Goal: Task Accomplishment & Management: Complete application form

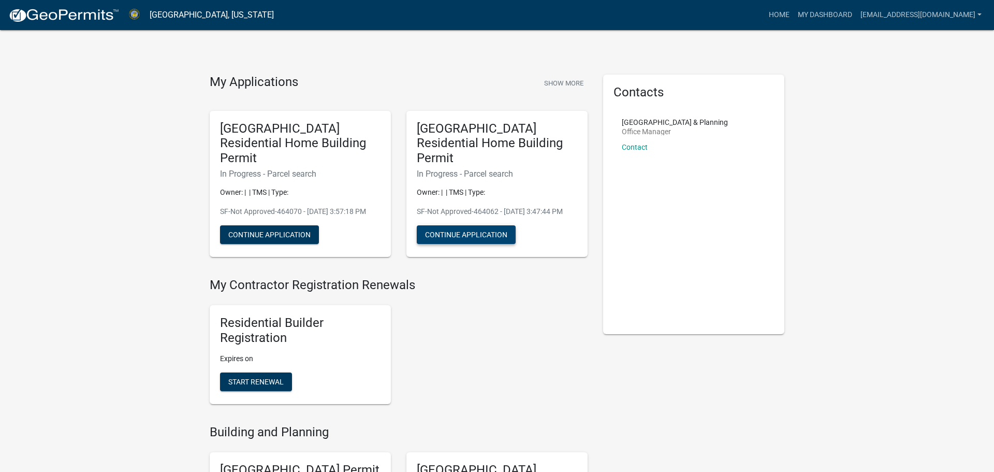
click at [455, 225] on button "Continue Application" at bounding box center [466, 234] width 99 height 19
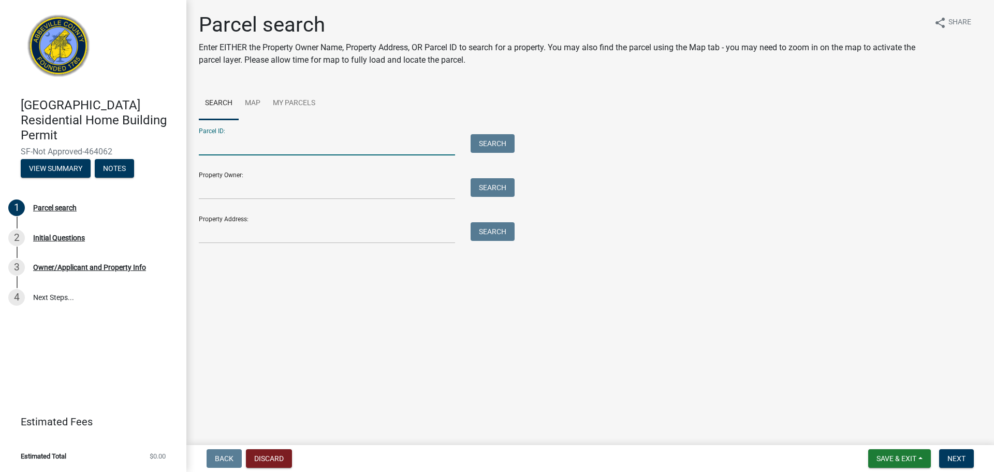
click at [243, 148] on input "Parcel ID:" at bounding box center [327, 144] width 256 height 21
click at [221, 229] on input "Property Address:" at bounding box center [327, 232] width 256 height 21
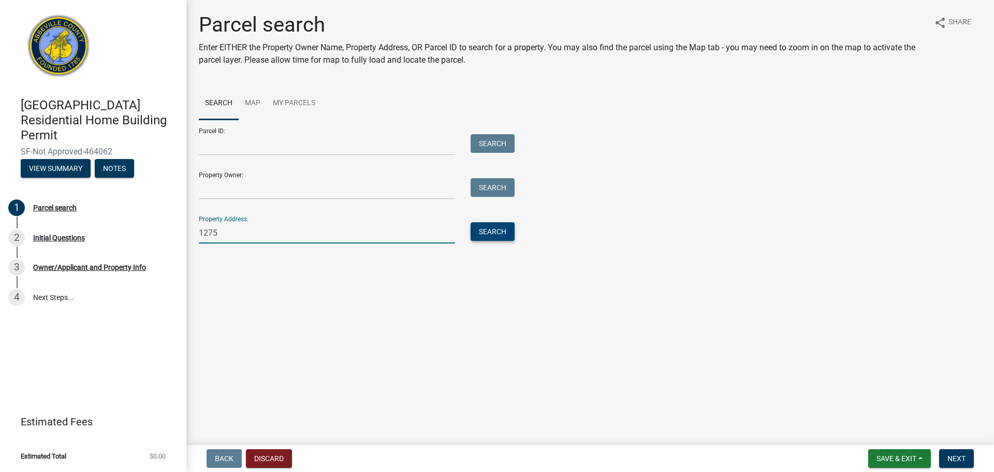
type input "1275"
click at [488, 236] on button "Search" at bounding box center [493, 231] width 44 height 19
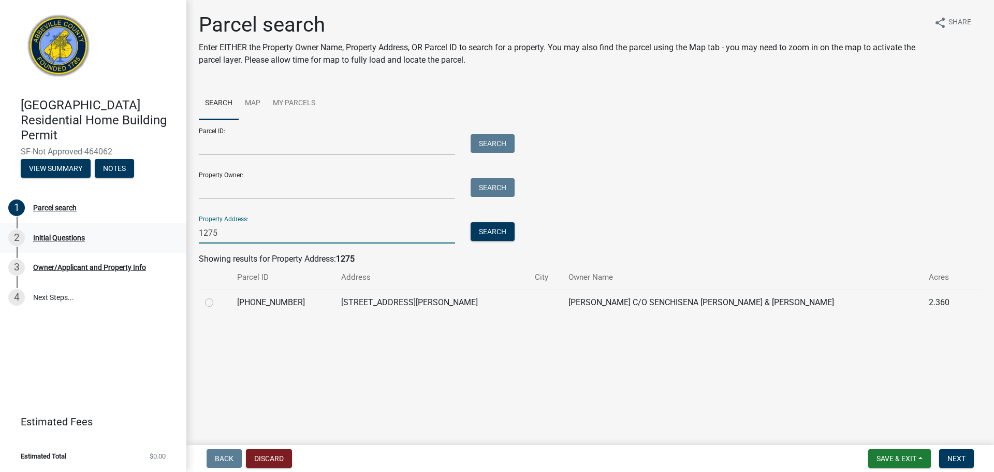
drag, startPoint x: 218, startPoint y: 231, endPoint x: 140, endPoint y: 232, distance: 77.2
click at [140, 232] on div "[GEOGRAPHIC_DATA] Residential Home Building Permit SF-Not Approved-464062 View …" at bounding box center [497, 236] width 994 height 472
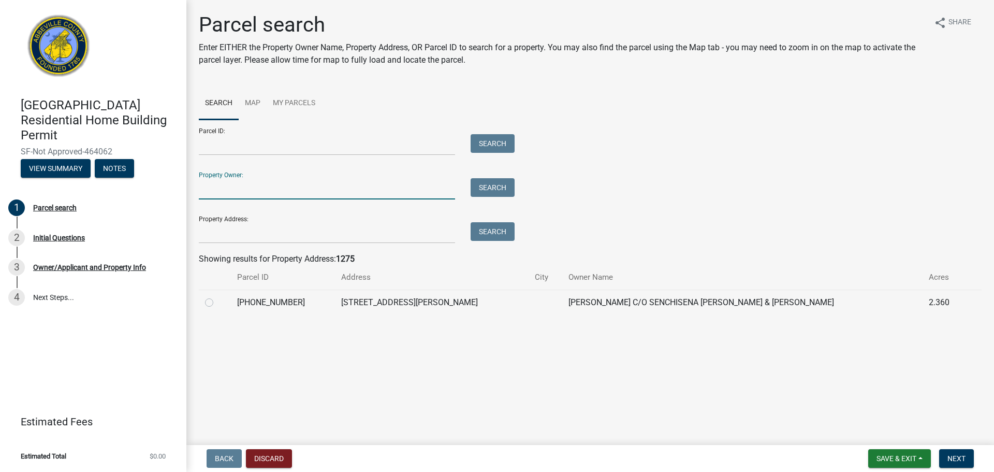
click at [206, 190] on input "Property Owner:" at bounding box center [327, 188] width 256 height 21
click at [218, 145] on input "Parcel ID:" at bounding box center [327, 144] width 256 height 21
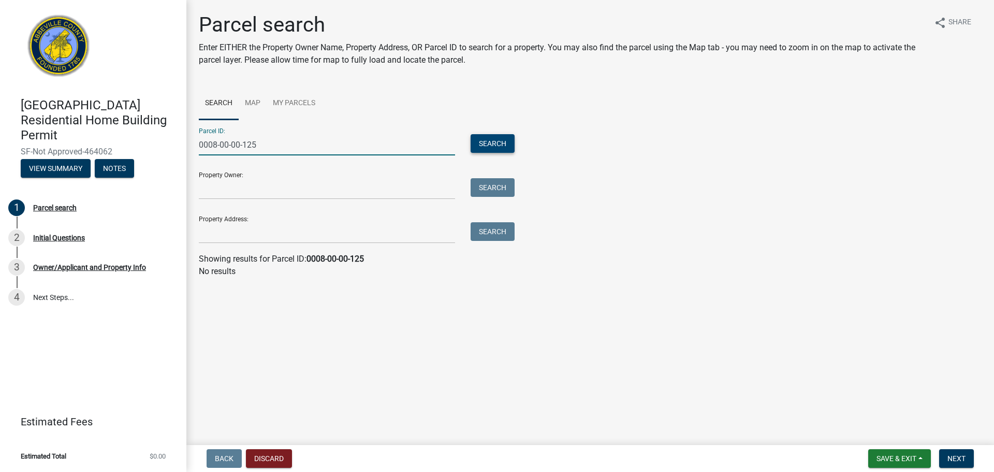
type input "0008-00-00-125"
click at [487, 140] on button "Search" at bounding box center [493, 143] width 44 height 19
click at [258, 105] on link "Map" at bounding box center [253, 103] width 28 height 33
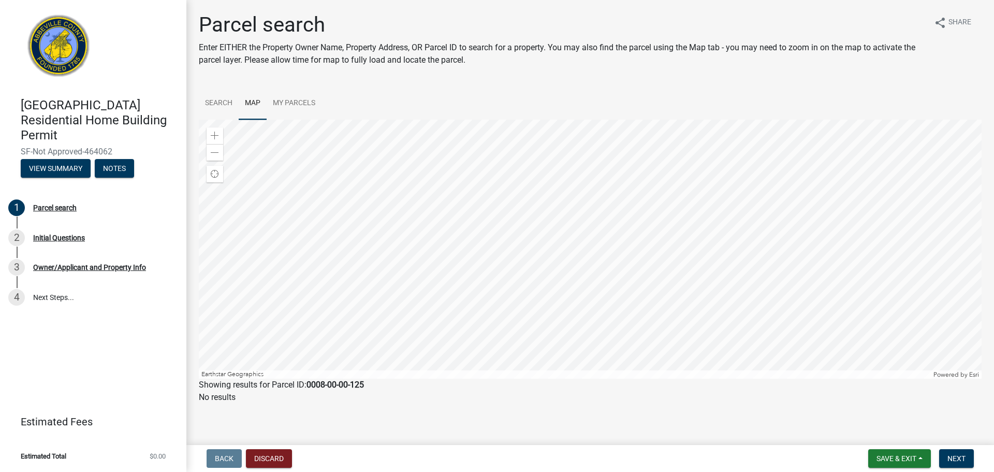
click at [325, 103] on ul "Search Map My Parcels" at bounding box center [590, 103] width 783 height 33
click at [317, 104] on link "My Parcels" at bounding box center [294, 103] width 55 height 33
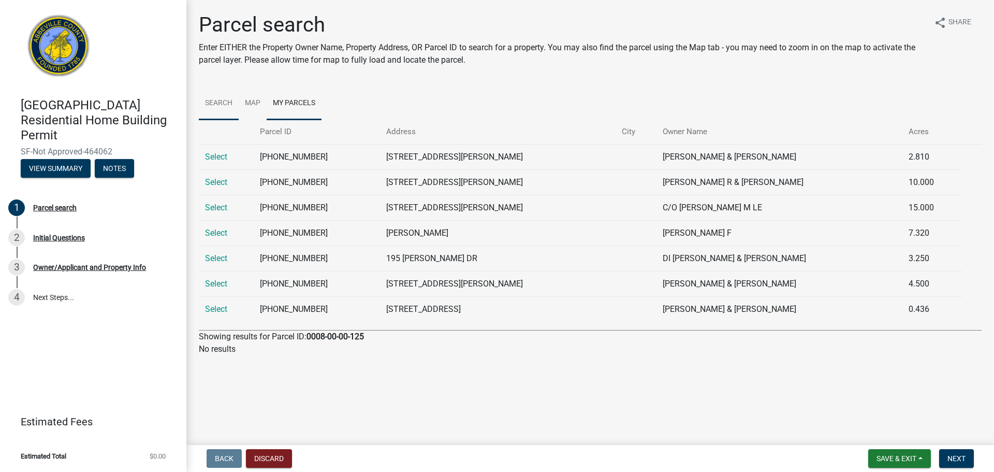
click at [211, 102] on link "Search" at bounding box center [219, 103] width 40 height 33
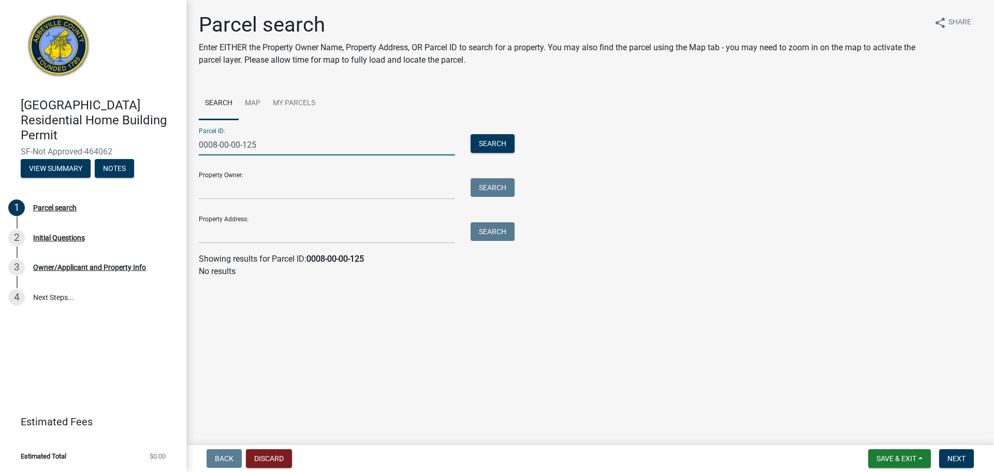
click at [265, 140] on input "0008-00-00-125" at bounding box center [327, 144] width 256 height 21
click at [471, 134] on button "Search" at bounding box center [493, 143] width 44 height 19
click at [471, 135] on button "Search" at bounding box center [493, 143] width 44 height 19
drag, startPoint x: 255, startPoint y: 146, endPoint x: 151, endPoint y: 155, distance: 104.0
click at [151, 155] on div "[GEOGRAPHIC_DATA] Residential Home Building Permit SF-Not Approved-464062 View …" at bounding box center [497, 236] width 994 height 472
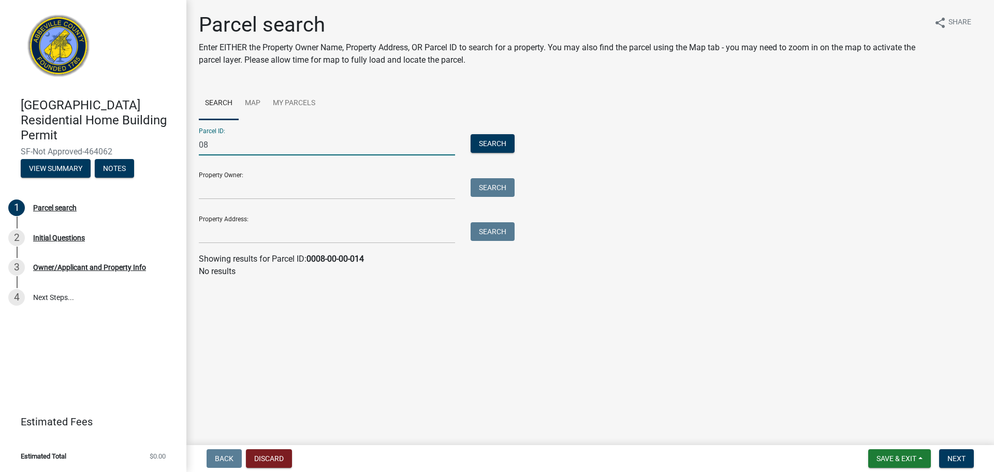
type input "0"
type input "0080000125"
click at [471, 134] on button "Search" at bounding box center [493, 143] width 44 height 19
click at [218, 296] on label at bounding box center [218, 296] width 0 height 0
click at [218, 303] on input "radio" at bounding box center [221, 299] width 7 height 7
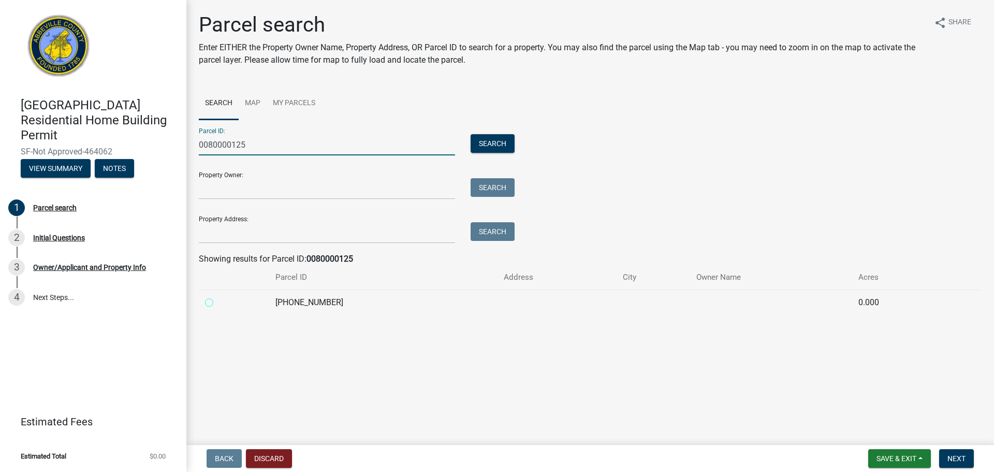
radio input "true"
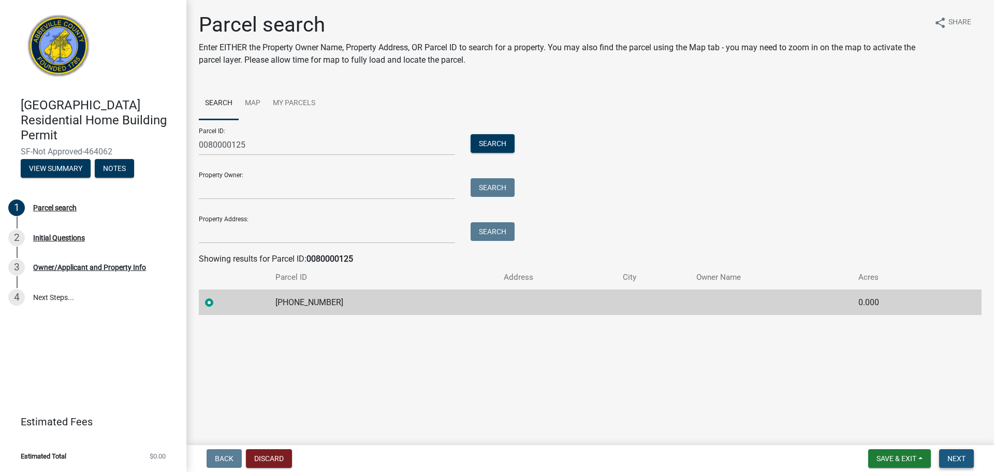
click at [958, 452] on button "Next" at bounding box center [957, 458] width 35 height 19
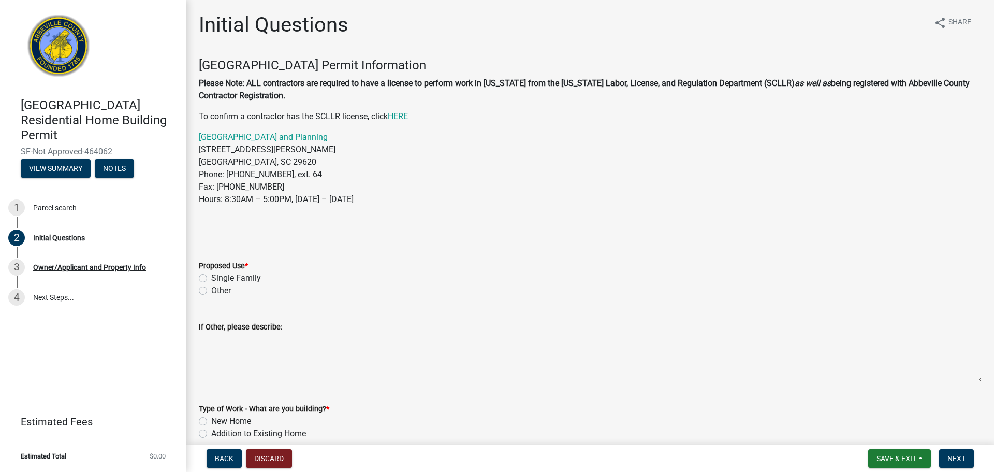
click at [229, 279] on label "Single Family" at bounding box center [236, 278] width 50 height 12
click at [218, 279] on input "Single Family" at bounding box center [214, 275] width 7 height 7
radio input "true"
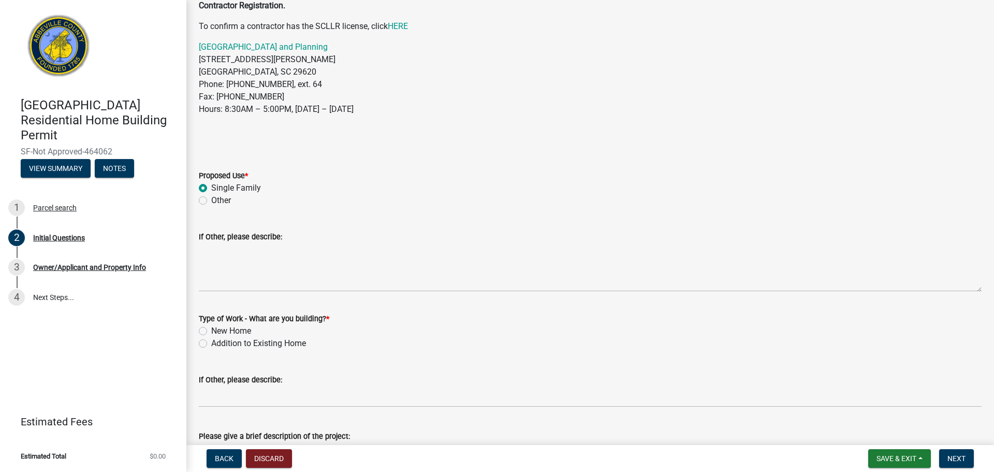
scroll to position [111, 0]
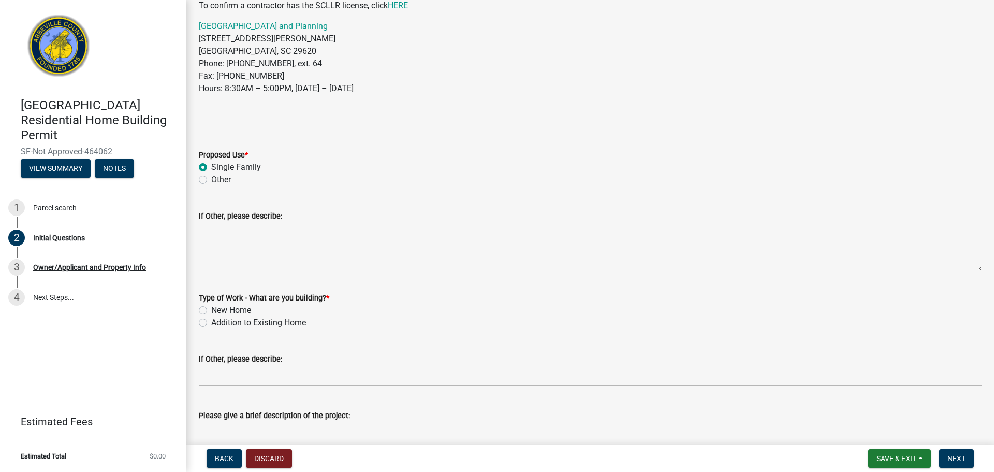
click at [237, 310] on label "New Home" at bounding box center [231, 310] width 40 height 12
click at [218, 310] on input "New Home" at bounding box center [214, 307] width 7 height 7
radio input "true"
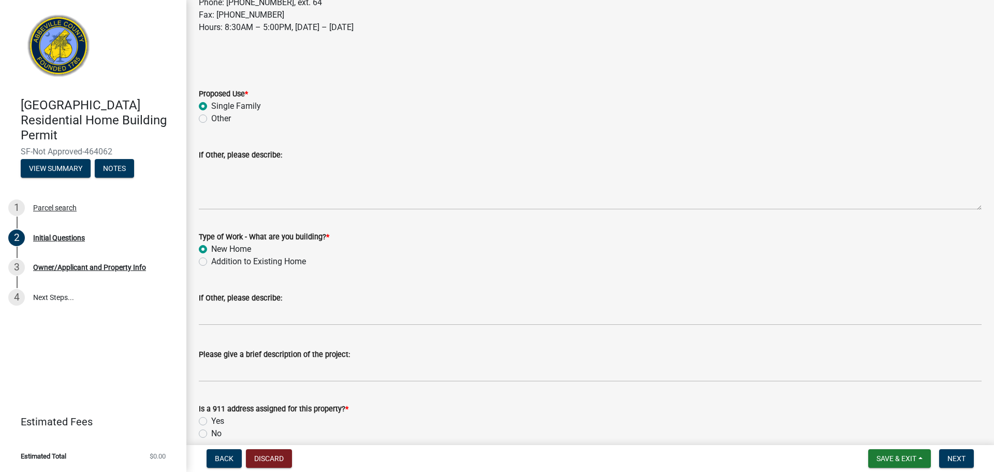
scroll to position [221, 0]
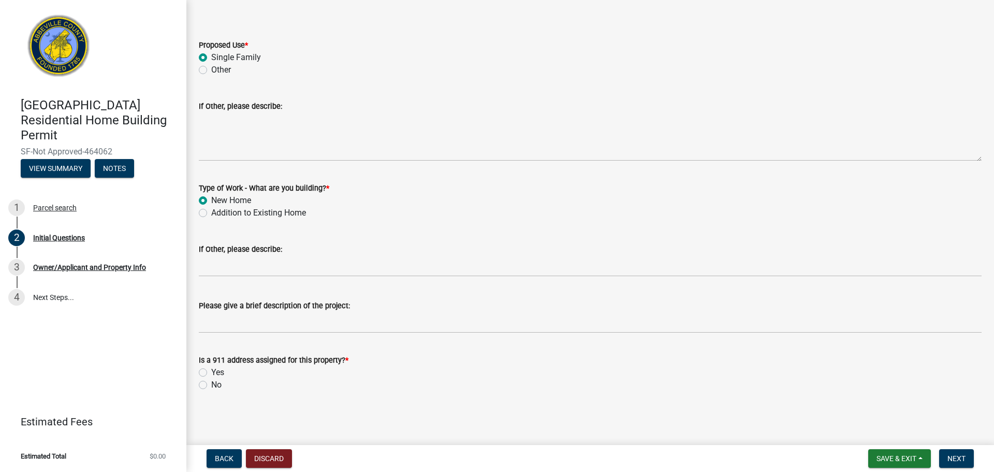
click at [211, 373] on label "Yes" at bounding box center [217, 372] width 13 height 12
click at [211, 373] on input "Yes" at bounding box center [214, 369] width 7 height 7
radio input "true"
click at [974, 459] on button "Next" at bounding box center [957, 458] width 35 height 19
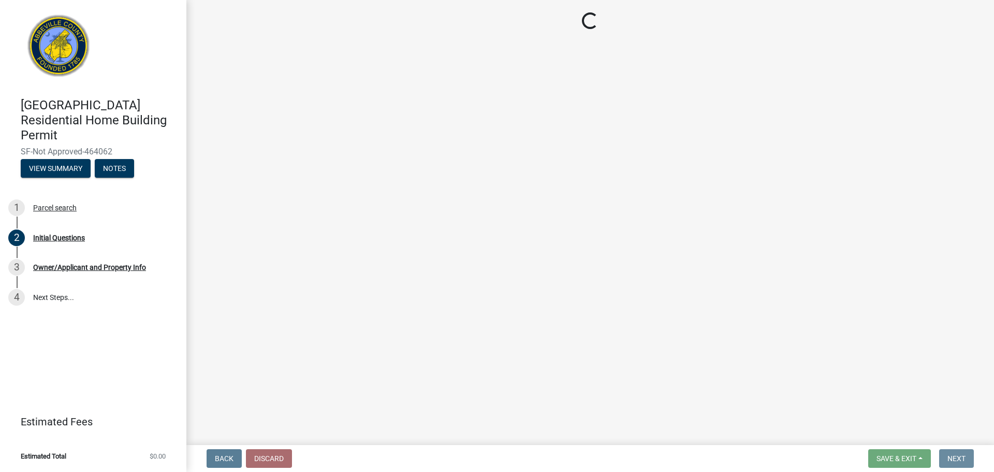
scroll to position [0, 0]
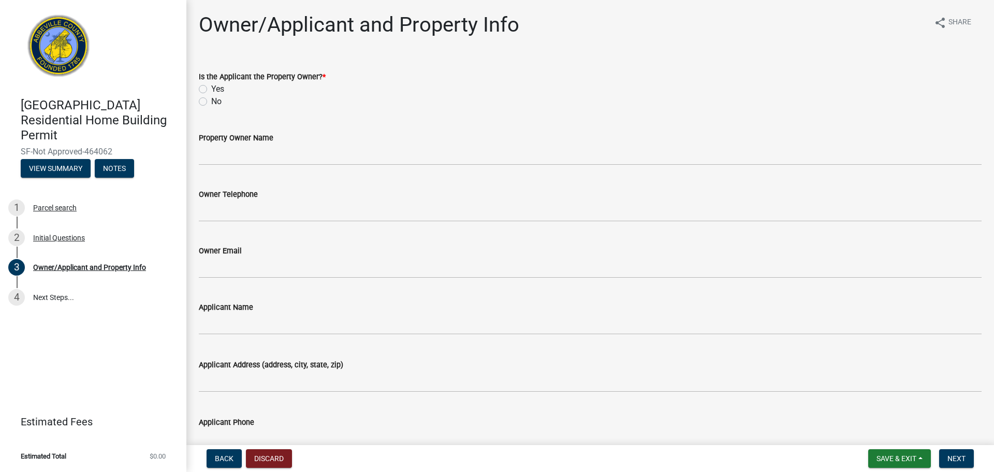
click at [207, 99] on div "No" at bounding box center [590, 101] width 783 height 12
click at [211, 100] on label "No" at bounding box center [216, 101] width 10 height 12
click at [211, 100] on input "No" at bounding box center [214, 98] width 7 height 7
radio input "true"
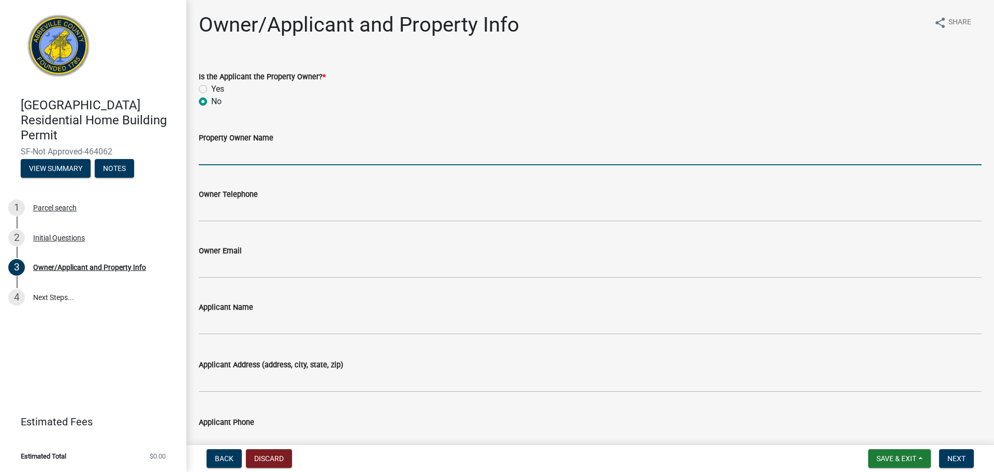
click at [285, 163] on input "Property Owner Name" at bounding box center [590, 154] width 783 height 21
type input "B"
type input "[PERSON_NAME]"
click at [229, 223] on wm-data-entity-input "Owner Telephone" at bounding box center [590, 202] width 783 height 56
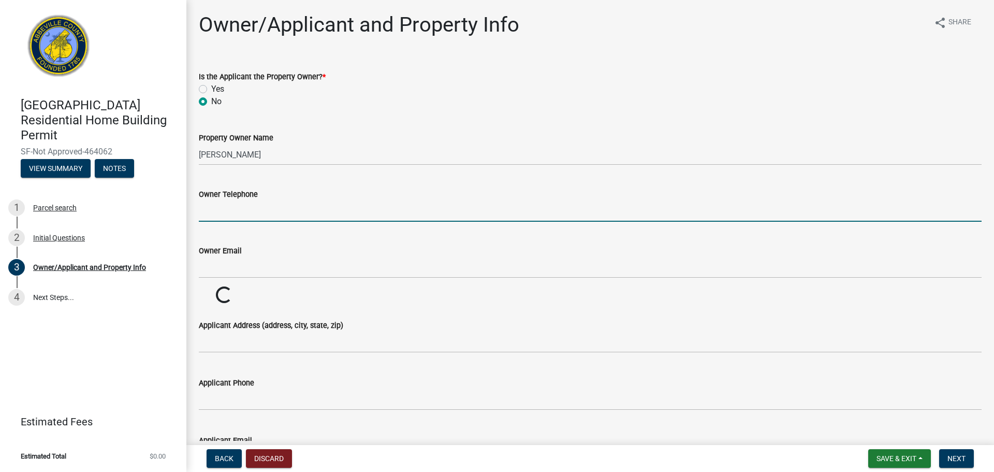
click at [233, 214] on input "Owner Telephone" at bounding box center [590, 210] width 783 height 21
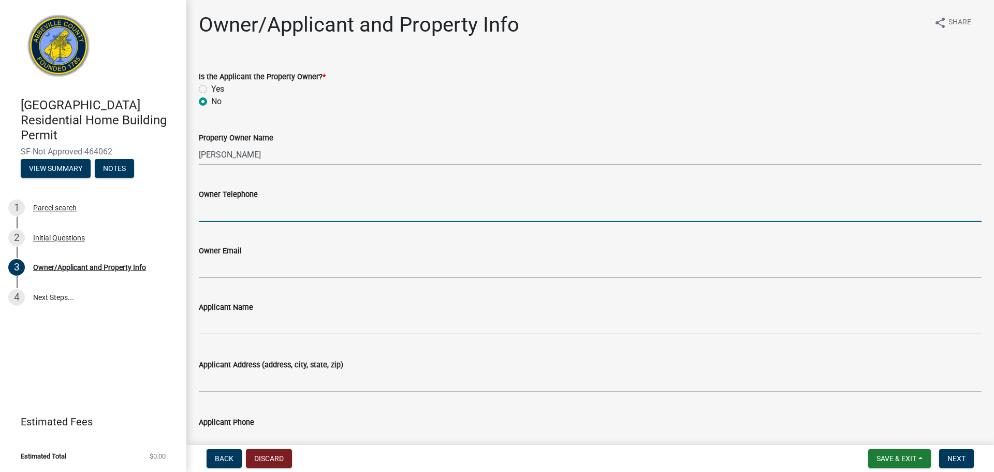
click at [226, 201] on input "Owner Telephone" at bounding box center [590, 210] width 783 height 21
type input "[PHONE_NUMBER]"
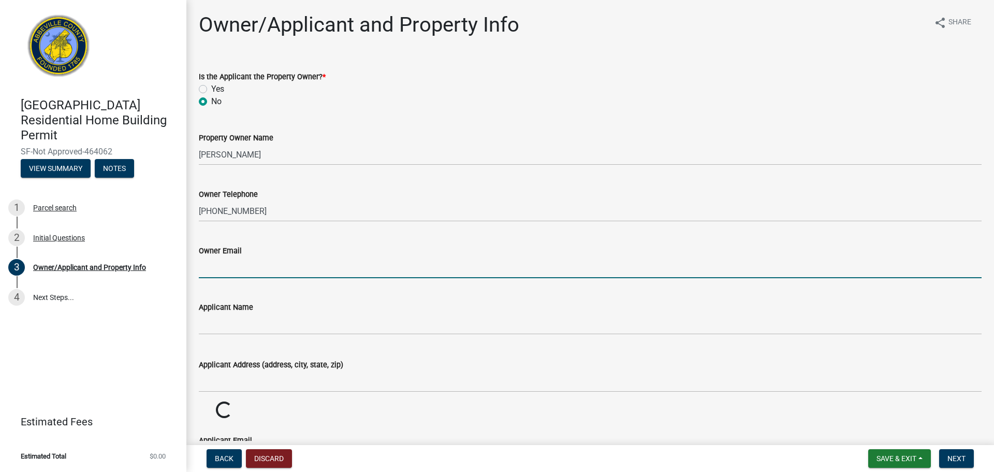
click at [220, 265] on input "Owner Email" at bounding box center [590, 267] width 783 height 21
type input "[EMAIL_ADDRESS][DOMAIN_NAME]"
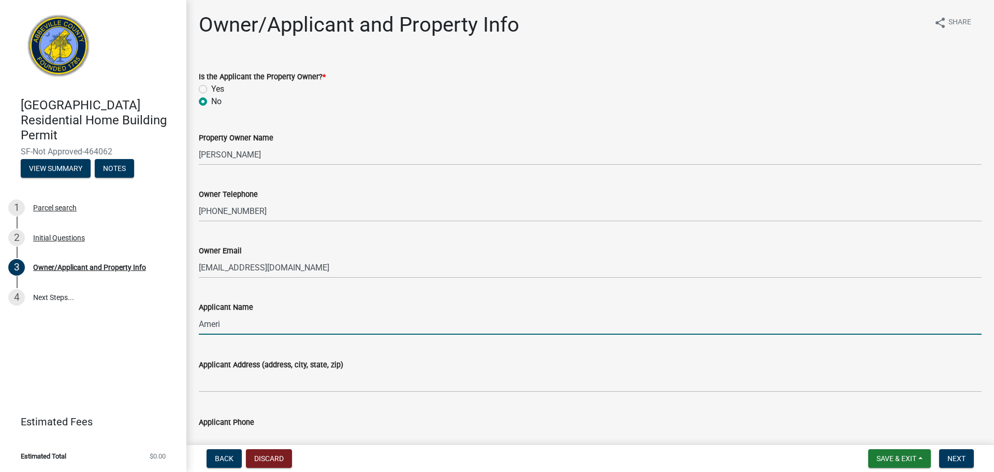
type input "America's Home Place"
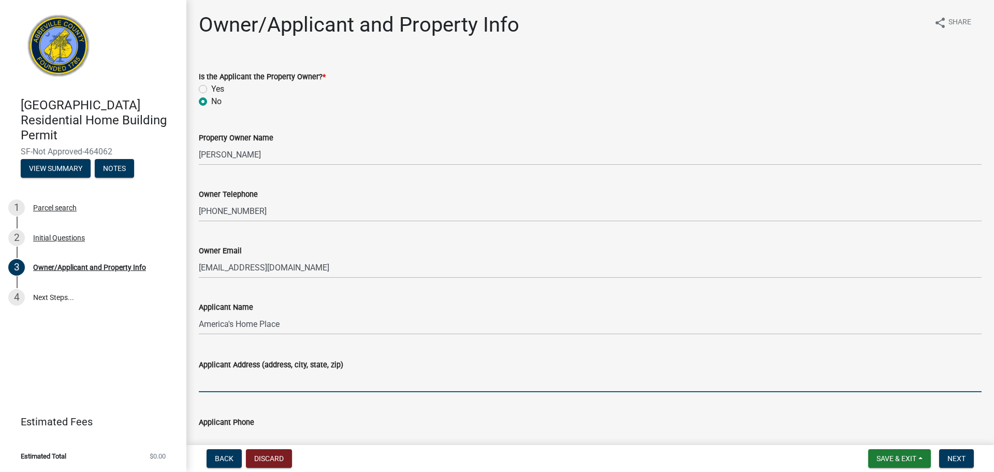
click at [222, 383] on input "Applicant Address (address, city, state, zip)" at bounding box center [590, 381] width 783 height 21
type input "[STREET_ADDRESS]"
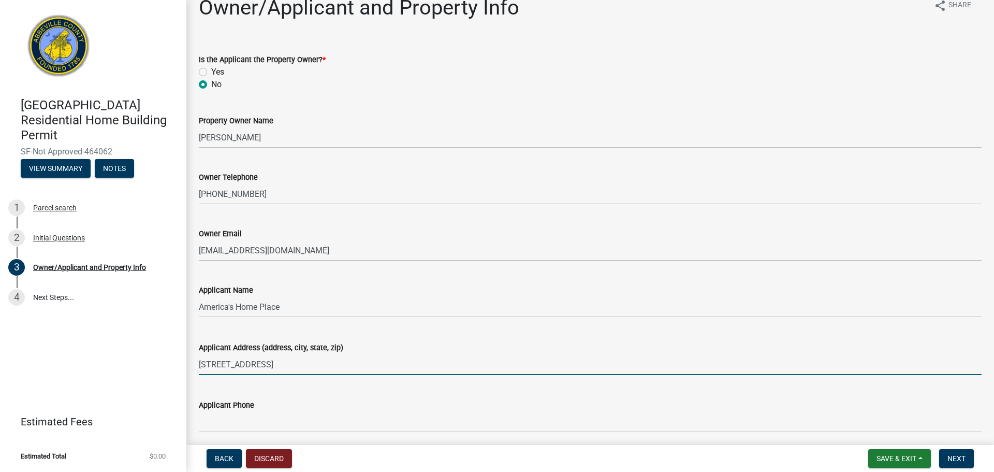
scroll to position [74, 0]
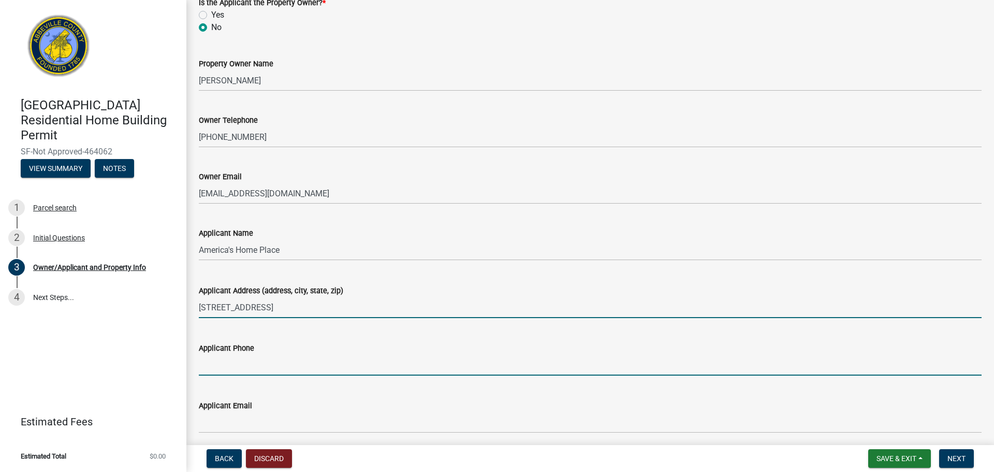
click at [248, 364] on input "Applicant Phone" at bounding box center [590, 364] width 783 height 21
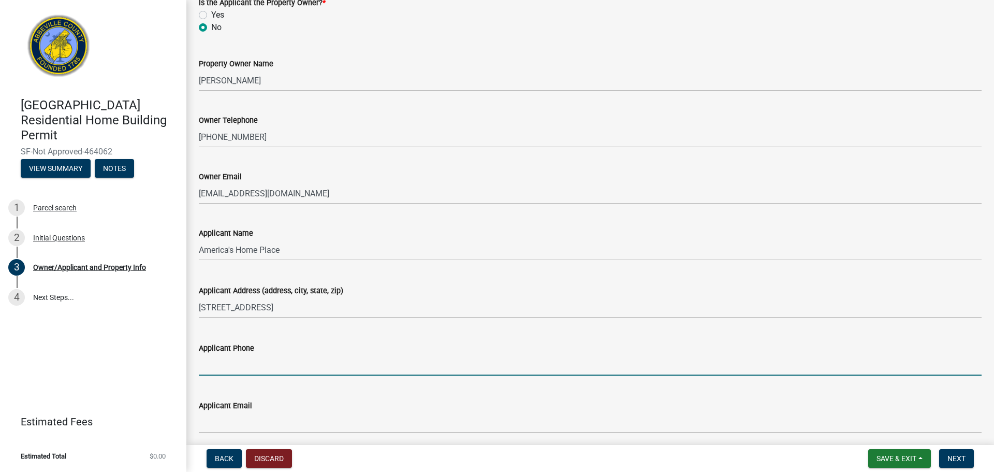
type input "8642257011"
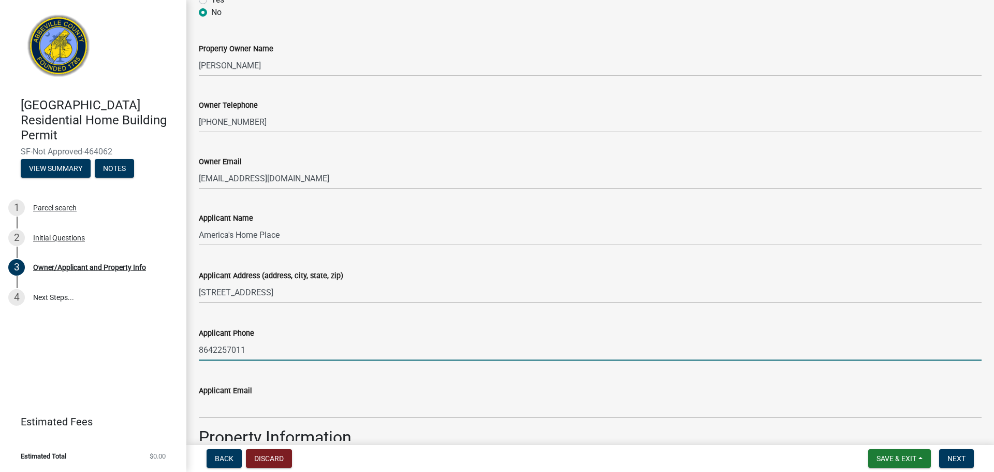
scroll to position [90, 0]
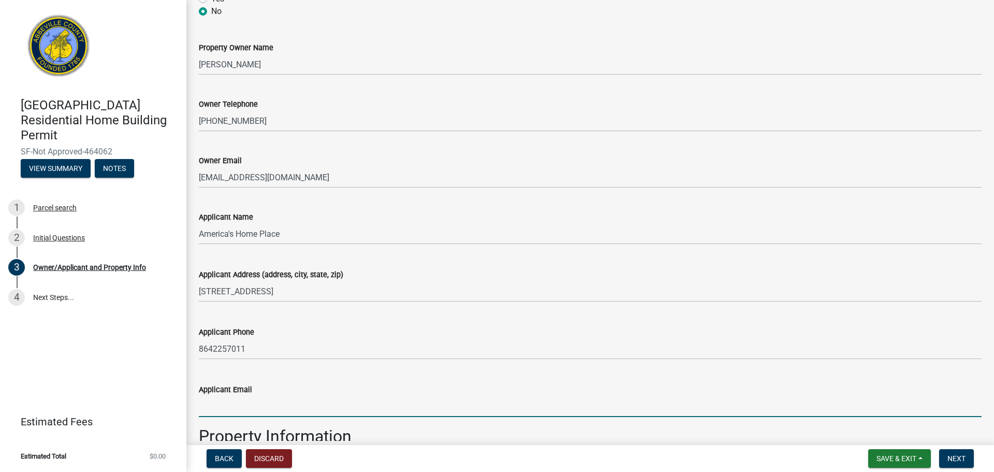
click at [237, 400] on input "Applicant Email" at bounding box center [590, 406] width 783 height 21
type input "[EMAIL_ADDRESS][DOMAIN_NAME]"
type input "[STREET_ADDRESS]"
type input "America's Home Place"
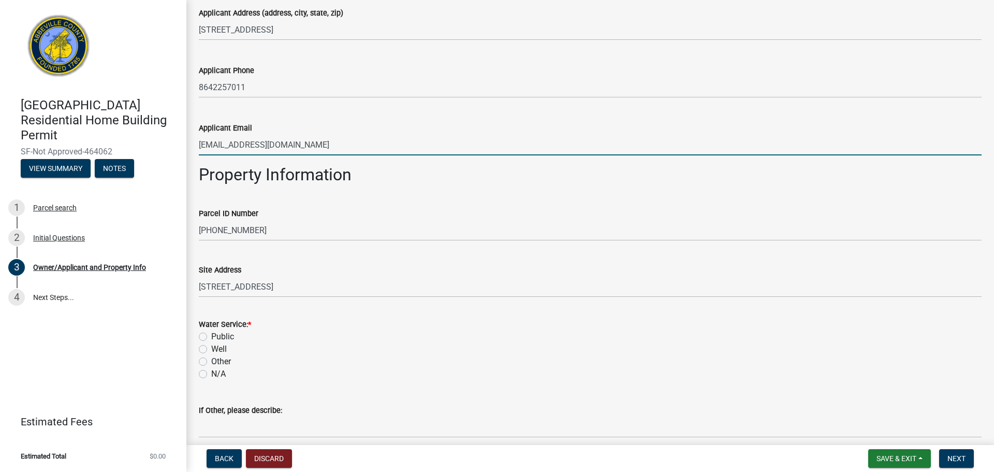
scroll to position [361, 0]
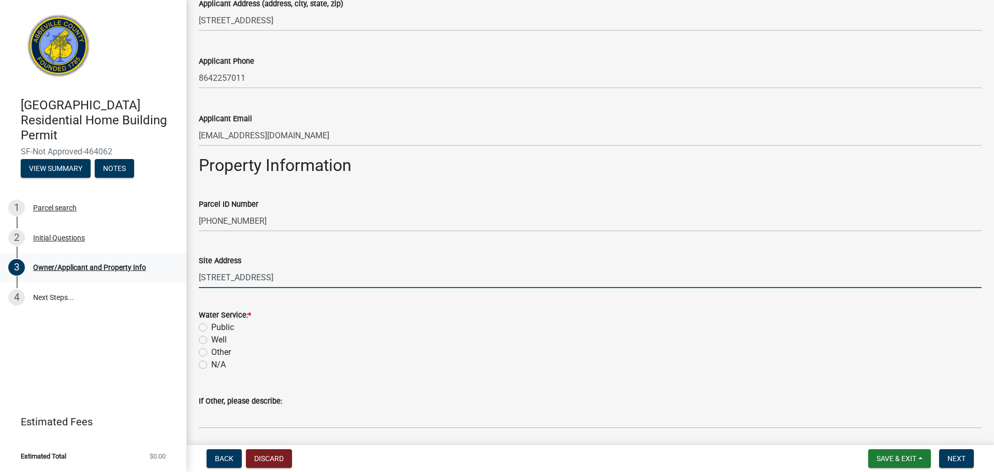
drag, startPoint x: 296, startPoint y: 271, endPoint x: 17, endPoint y: 275, distance: 279.2
click at [0, 275] on html "Internet Explorer does NOT work with GeoPermits. Get a new browser for more sec…" at bounding box center [497, 236] width 994 height 472
type input "[STREET_ADDRESS]"
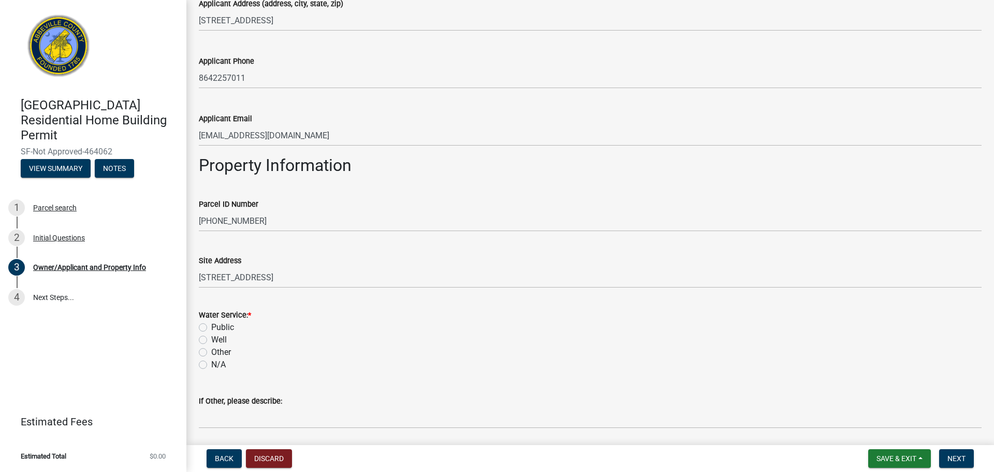
click at [214, 327] on label "Public" at bounding box center [222, 327] width 23 height 12
click at [214, 327] on input "Public" at bounding box center [214, 324] width 7 height 7
radio input "true"
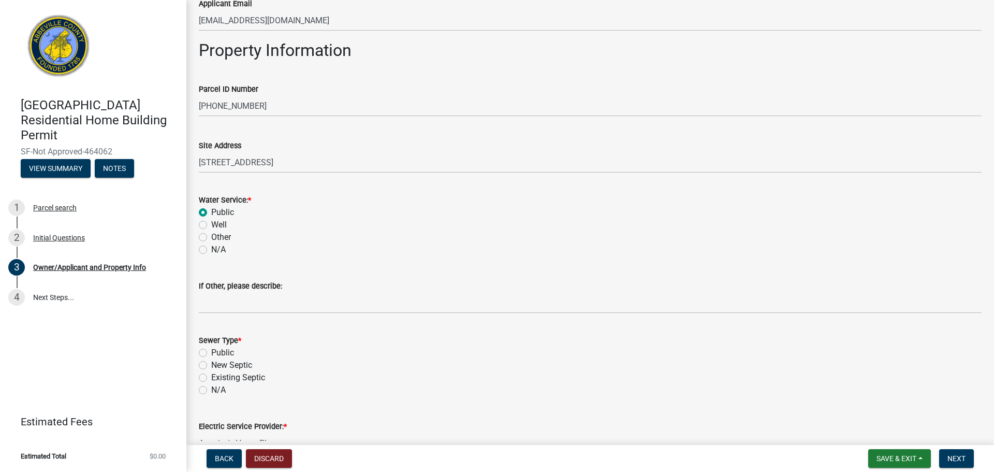
scroll to position [479, 0]
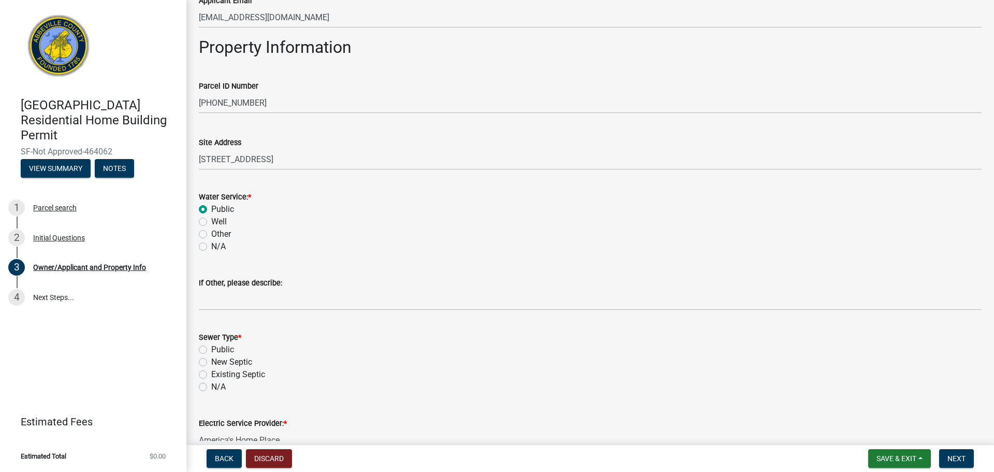
click at [211, 363] on label "New Septic" at bounding box center [231, 362] width 41 height 12
click at [211, 363] on input "New Septic" at bounding box center [214, 359] width 7 height 7
radio input "true"
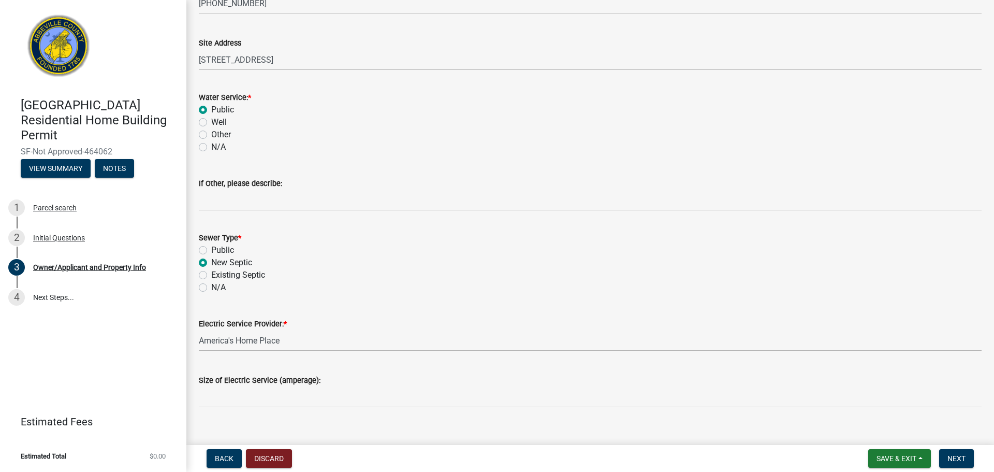
scroll to position [592, 0]
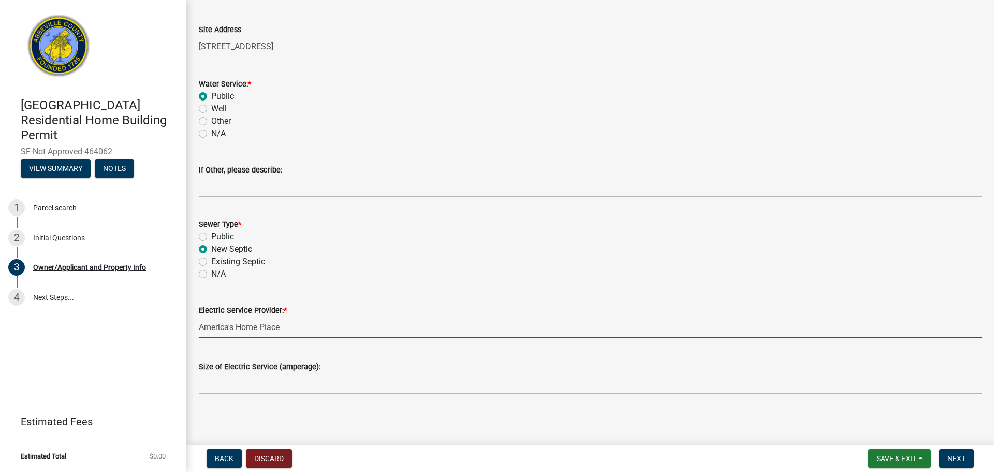
drag, startPoint x: 298, startPoint y: 330, endPoint x: 2, endPoint y: 327, distance: 296.3
click at [0, 322] on html "Internet Explorer does NOT work with GeoPermits. Get a new browser for more sec…" at bounding box center [497, 236] width 994 height 472
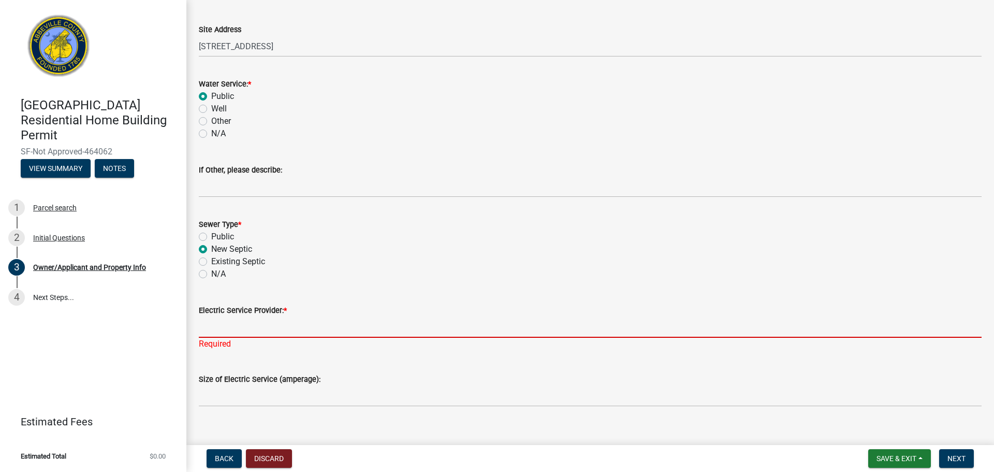
click at [213, 322] on input "Electric Service Provider: *" at bounding box center [590, 326] width 783 height 21
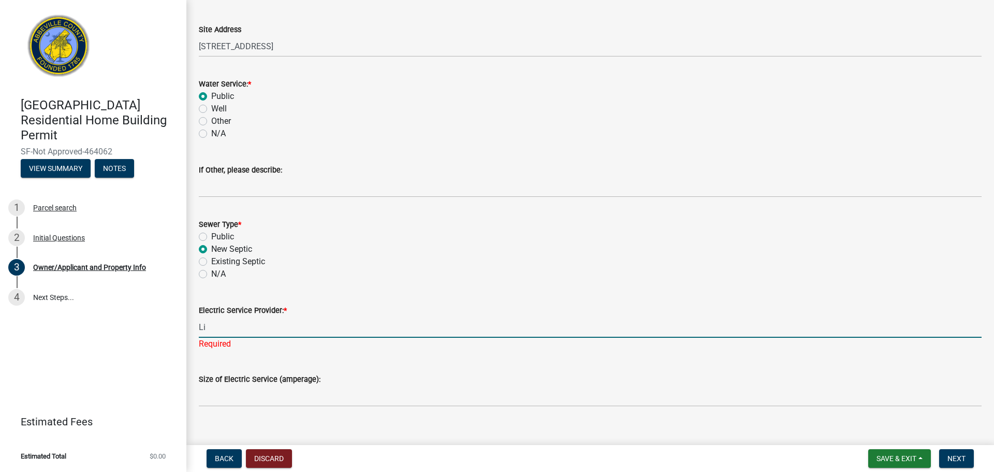
type input "Little River"
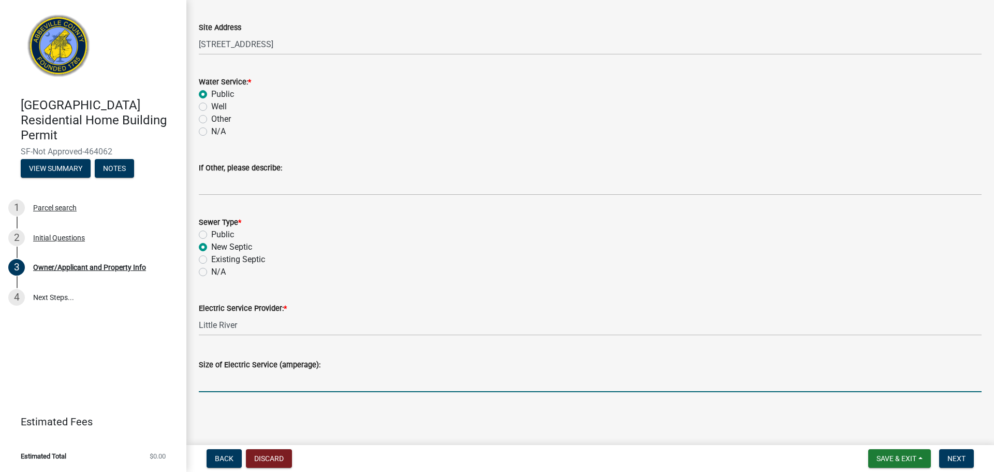
scroll to position [594, 0]
click at [247, 385] on input "Size of Electric Service (amperage):" at bounding box center [590, 381] width 783 height 21
type input "200"
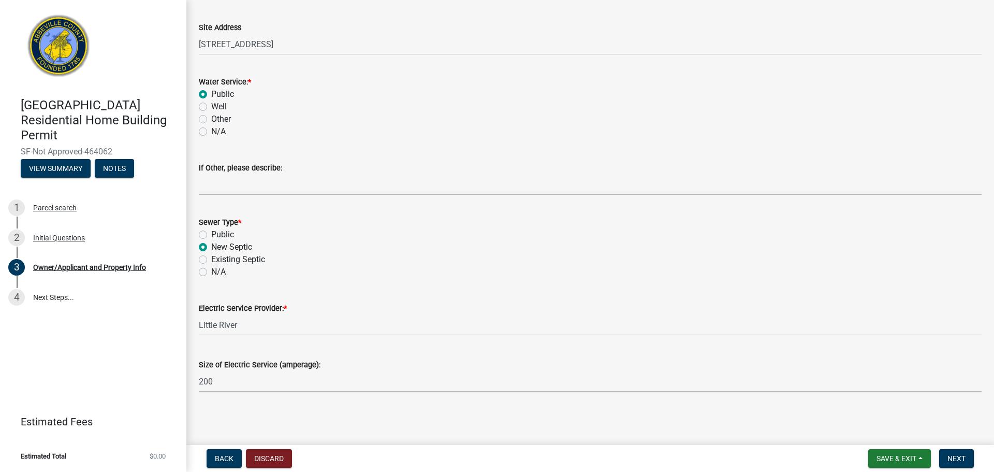
click at [331, 411] on main "Owner/Applicant and Property Info share Share Is the Applicant the Property Own…" at bounding box center [590, 220] width 808 height 441
click at [951, 461] on span "Next" at bounding box center [957, 458] width 18 height 8
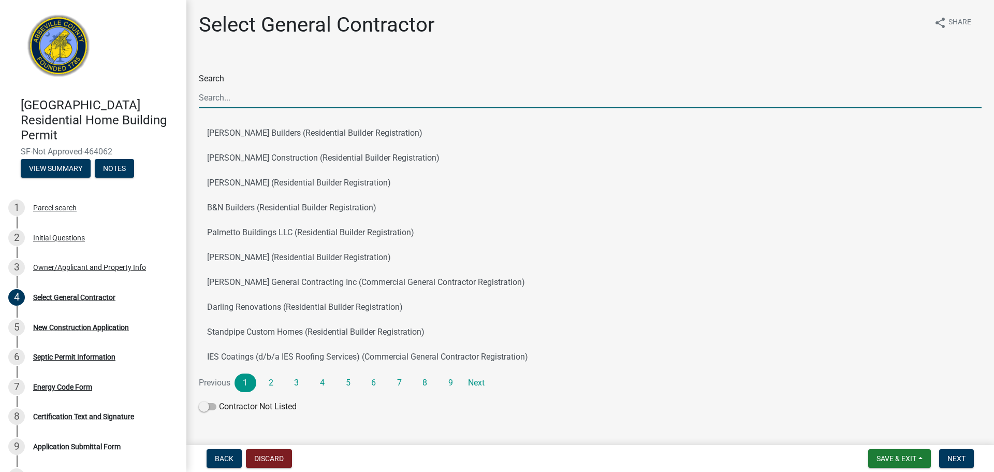
click at [269, 105] on input "Search" at bounding box center [590, 97] width 783 height 21
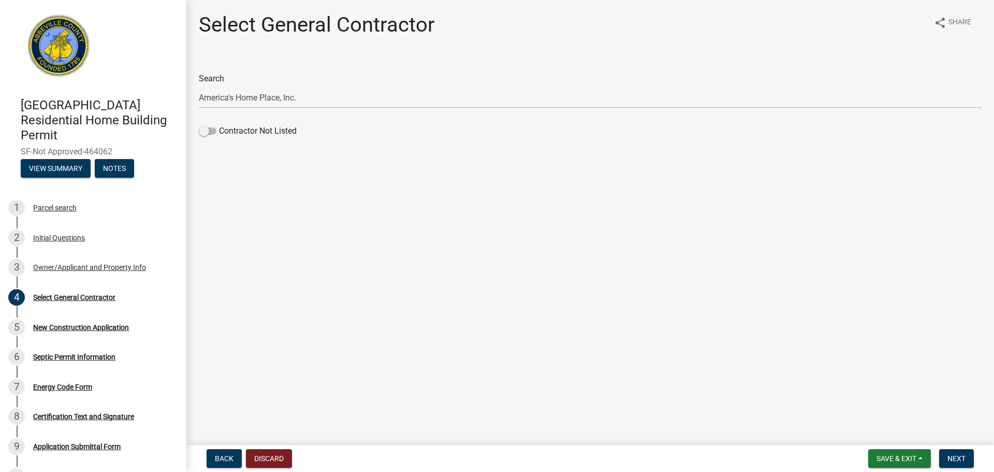
click at [268, 158] on div "Select General Contractor share Share Search America's Home Place, Inc. Contrac…" at bounding box center [590, 85] width 799 height 147
click at [954, 448] on nav "Back Discard Save & Exit Save Save & Exit Next" at bounding box center [590, 458] width 808 height 27
click at [959, 451] on button "Next" at bounding box center [957, 458] width 35 height 19
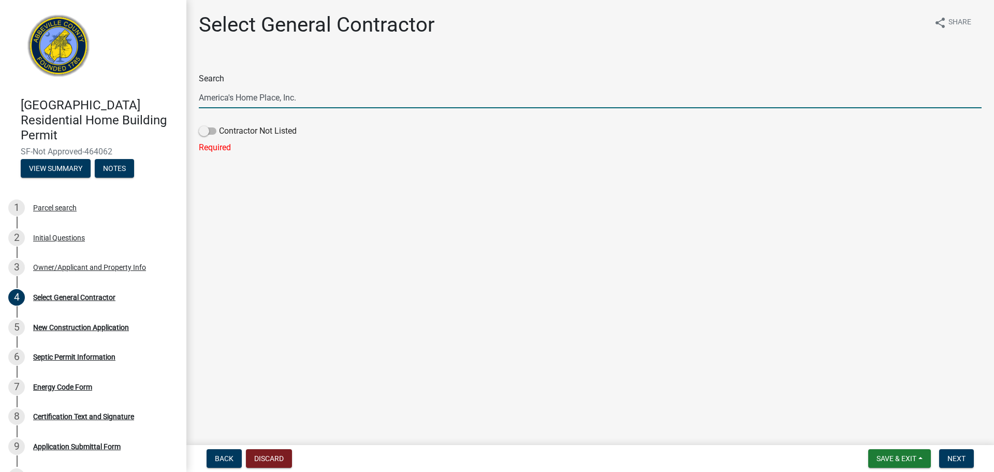
click at [286, 102] on input "America's Home Place, Inc." at bounding box center [590, 97] width 783 height 21
click at [344, 101] on input "America's Home Place, Inc." at bounding box center [590, 97] width 783 height 21
drag, startPoint x: 264, startPoint y: 95, endPoint x: 164, endPoint y: 97, distance: 100.0
click at [164, 97] on div "[GEOGRAPHIC_DATA] Residential Home Building Permit SF-Not Approved-464062 View …" at bounding box center [497, 236] width 994 height 472
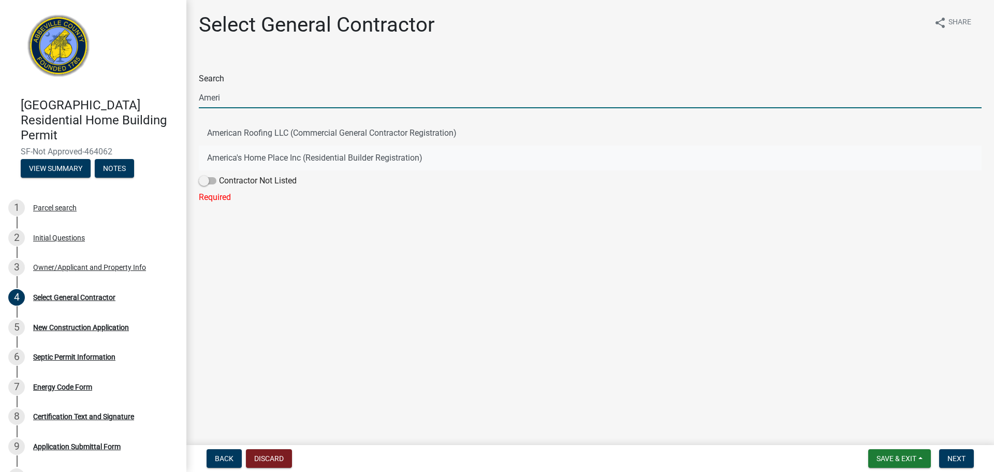
type input "Ameri"
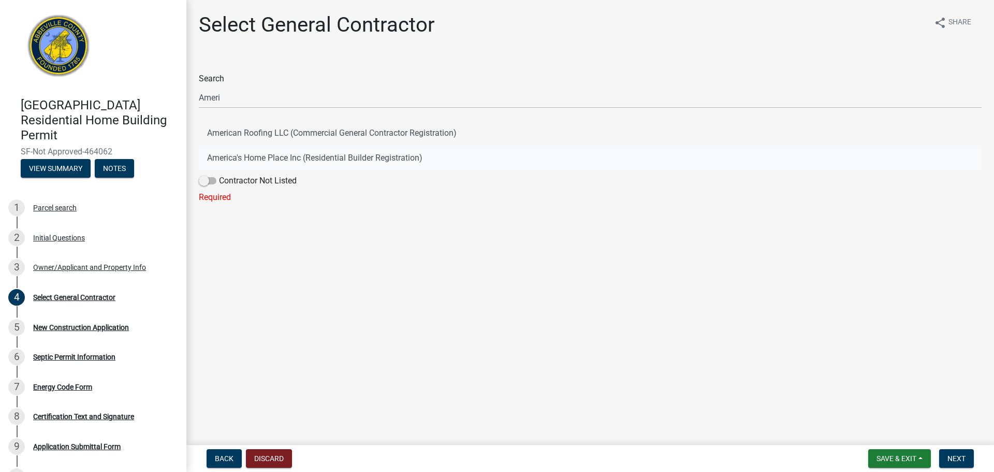
click at [230, 157] on button "America's Home Place Inc (Residential Builder Registration)" at bounding box center [590, 158] width 783 height 25
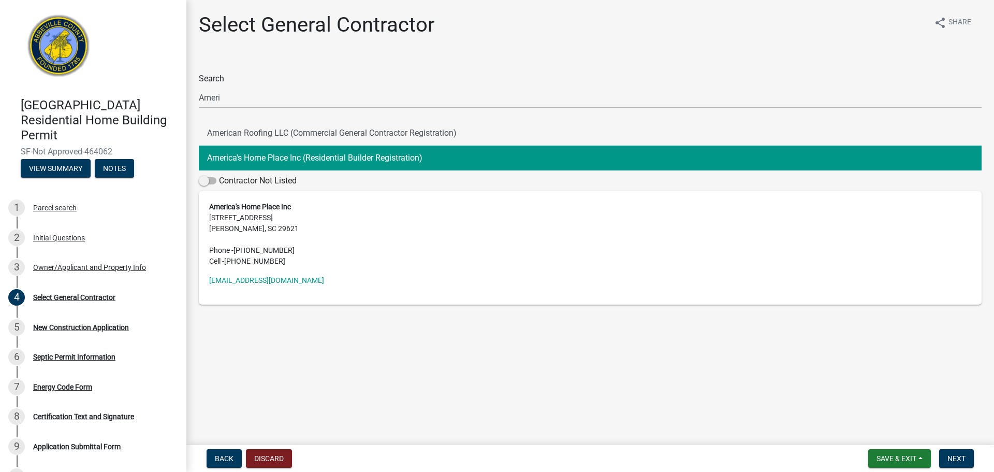
click at [358, 261] on address "America's Home Place Inc [STREET_ADDRESS] Phone - [PHONE_NUMBER] Cell - [PHONE_…" at bounding box center [590, 233] width 762 height 65
click at [362, 240] on address "America's Home Place Inc [STREET_ADDRESS] Phone - [PHONE_NUMBER] Cell - [PHONE_…" at bounding box center [590, 233] width 762 height 65
click at [943, 460] on button "Next" at bounding box center [957, 458] width 35 height 19
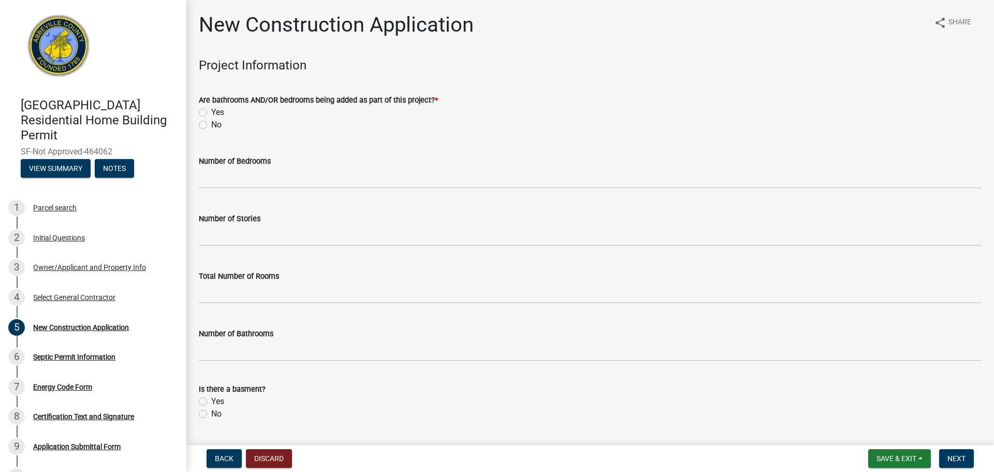
click at [216, 112] on label "Yes" at bounding box center [217, 112] width 13 height 12
click at [216, 112] on input "Yes" at bounding box center [214, 109] width 7 height 7
radio input "true"
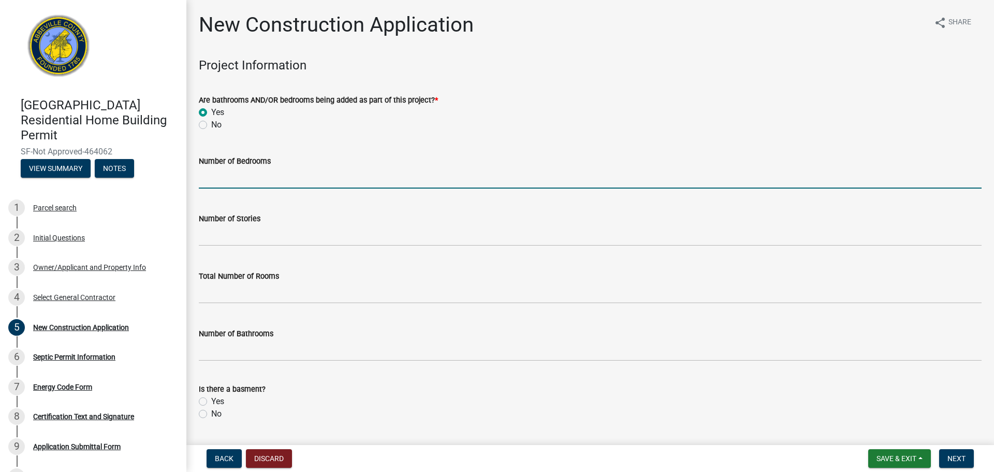
click at [213, 179] on input "text" at bounding box center [590, 177] width 783 height 21
type input "2"
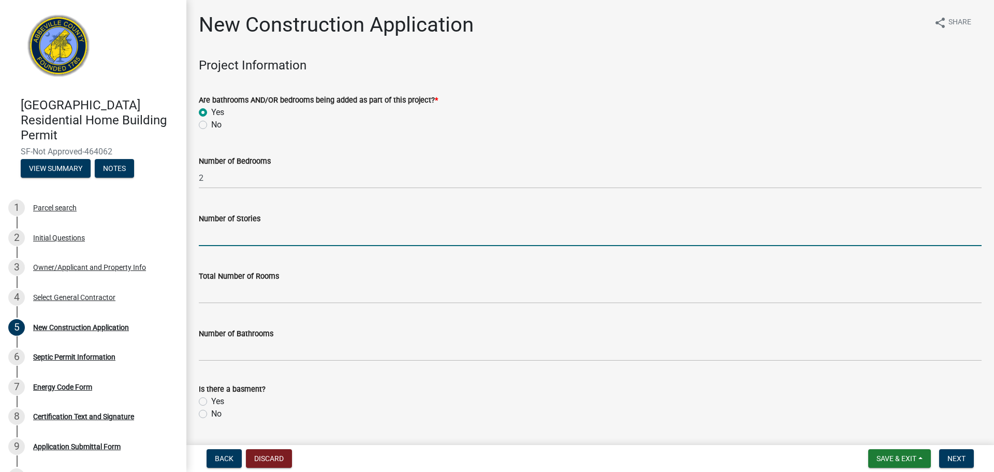
click at [249, 230] on input "text" at bounding box center [590, 235] width 783 height 21
type input "1"
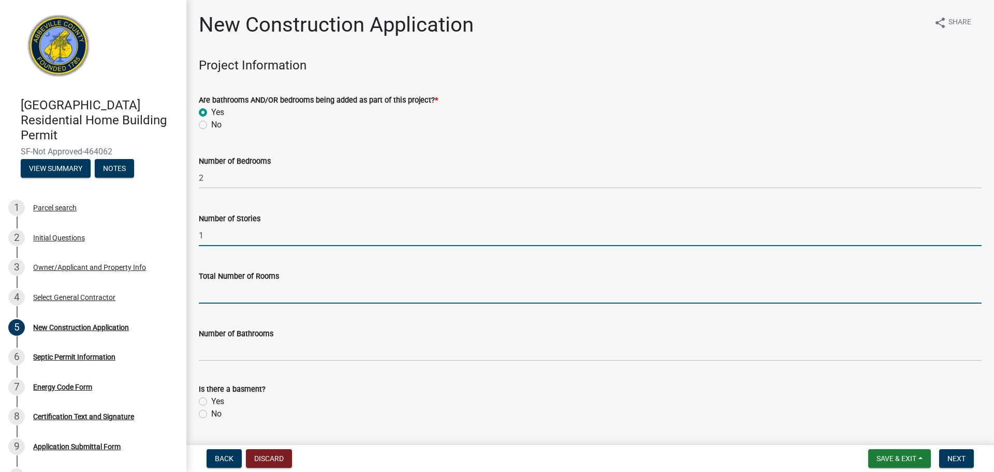
click at [265, 298] on input "text" at bounding box center [590, 292] width 783 height 21
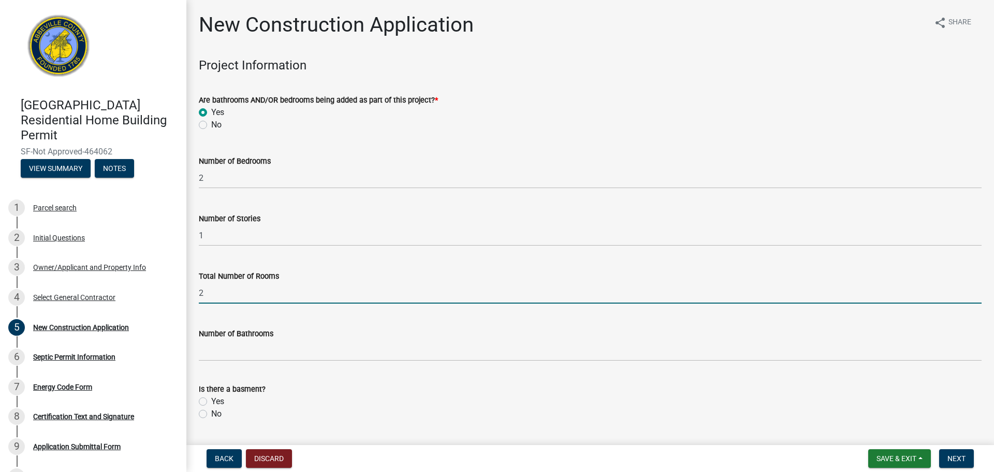
type input "2"
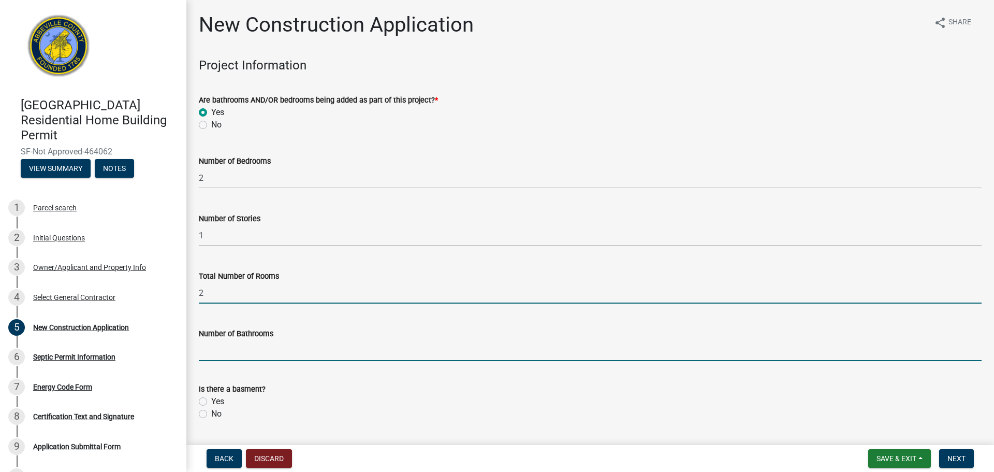
click at [270, 356] on input "text" at bounding box center [590, 350] width 783 height 21
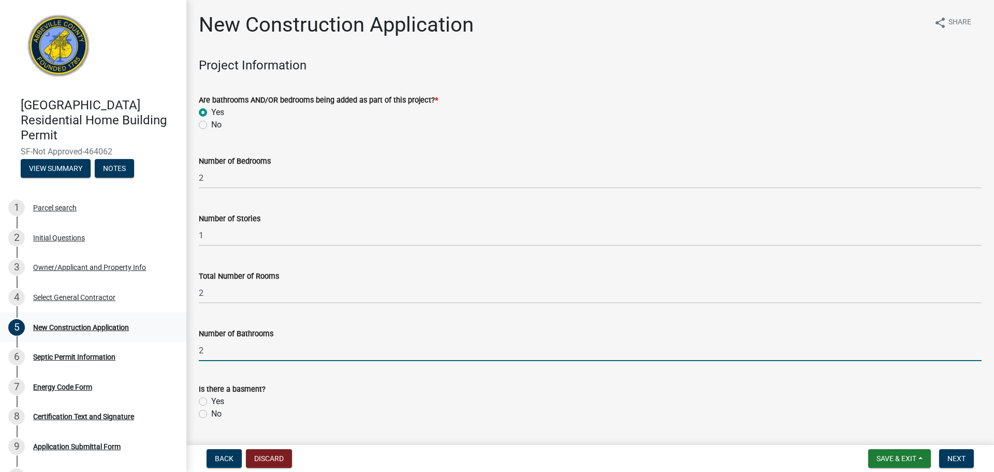
type input "2"
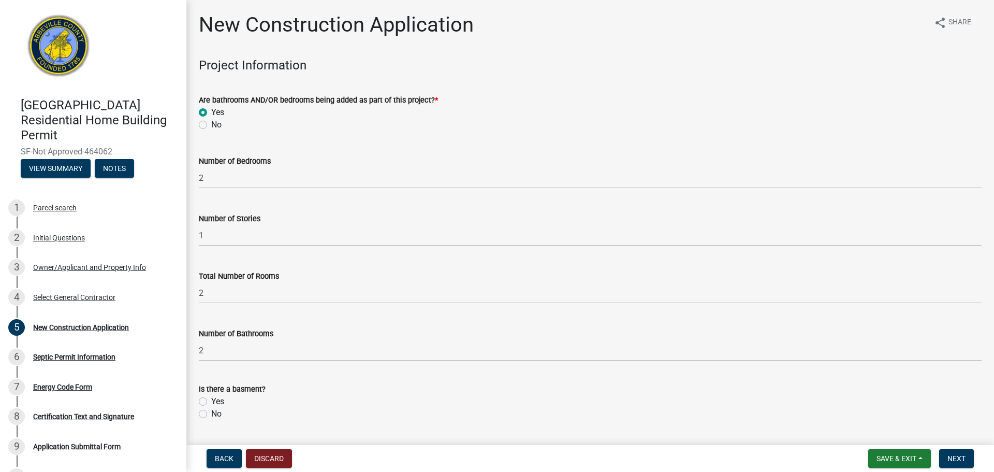
click at [212, 415] on label "No" at bounding box center [216, 414] width 10 height 12
click at [212, 414] on input "No" at bounding box center [214, 411] width 7 height 7
radio input "true"
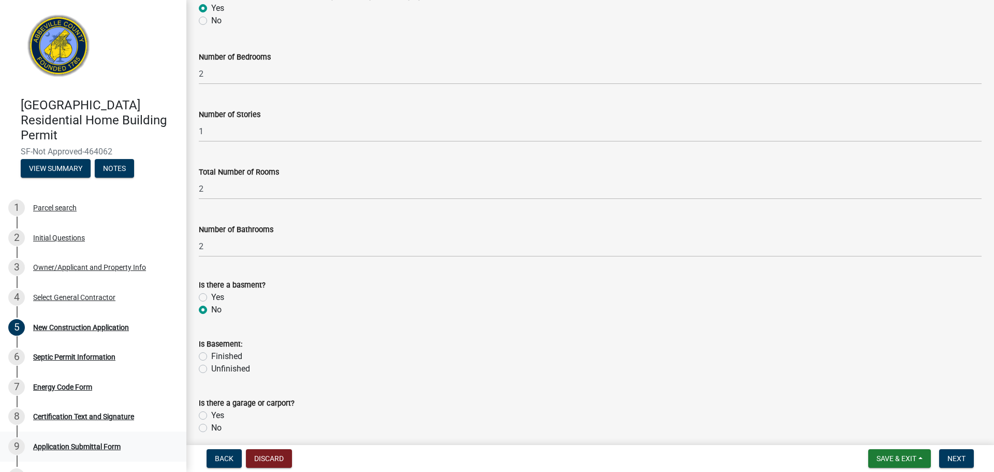
scroll to position [106, 0]
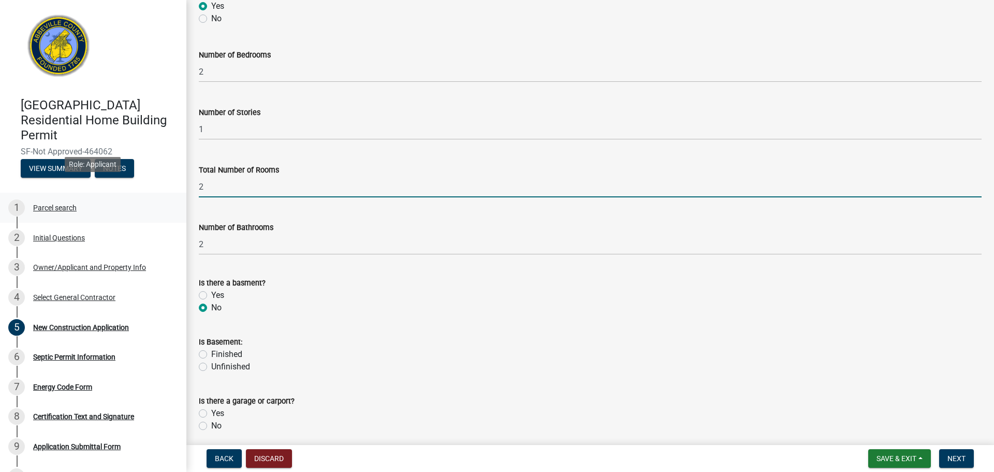
drag, startPoint x: 210, startPoint y: 184, endPoint x: 114, endPoint y: 183, distance: 95.3
click at [114, 183] on div "[GEOGRAPHIC_DATA] Residential Home Building Permit SF-Not Approved-464062 View …" at bounding box center [497, 236] width 994 height 472
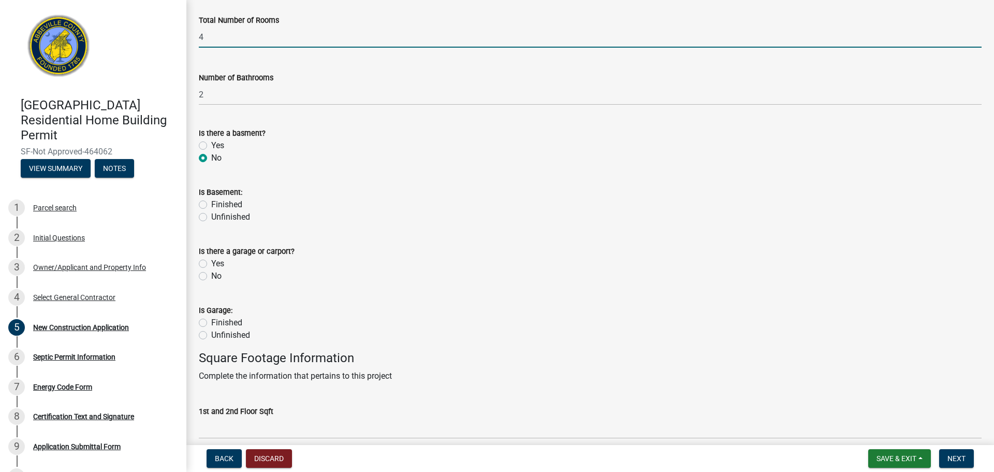
scroll to position [265, 0]
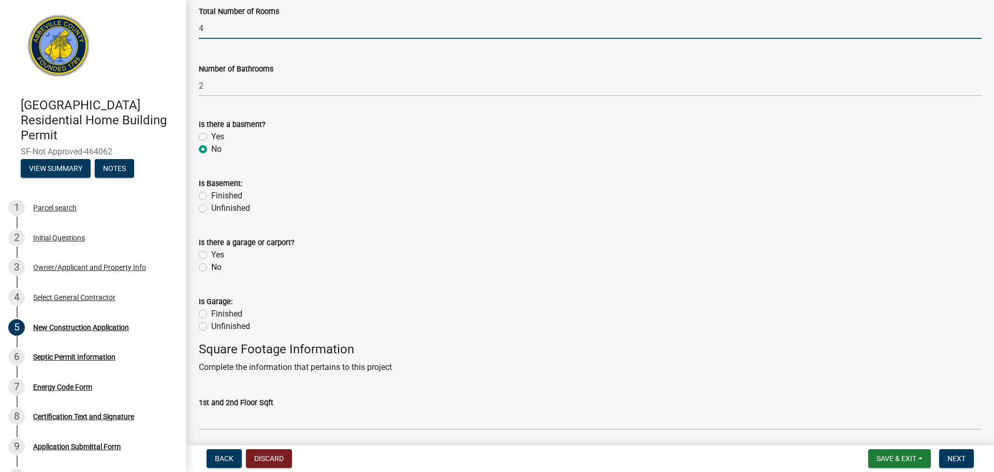
type input "4"
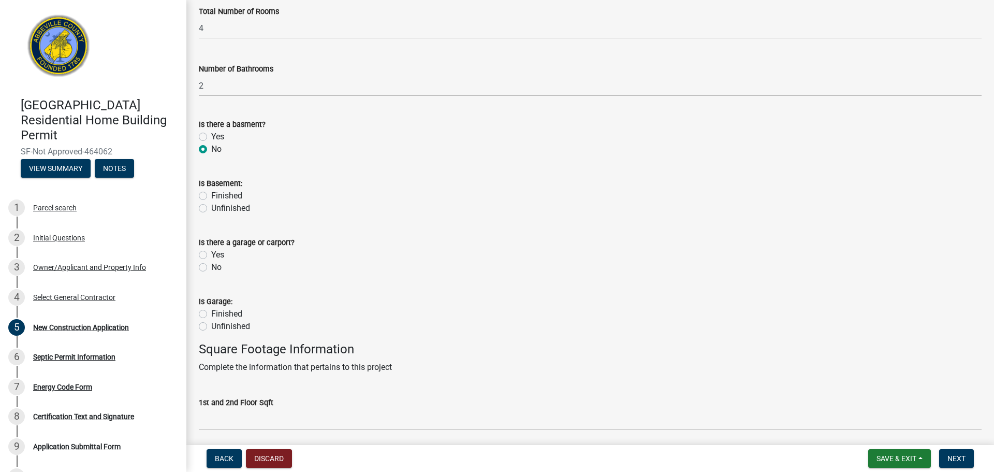
click at [216, 262] on label "No" at bounding box center [216, 267] width 10 height 12
click at [216, 262] on input "No" at bounding box center [214, 264] width 7 height 7
radio input "true"
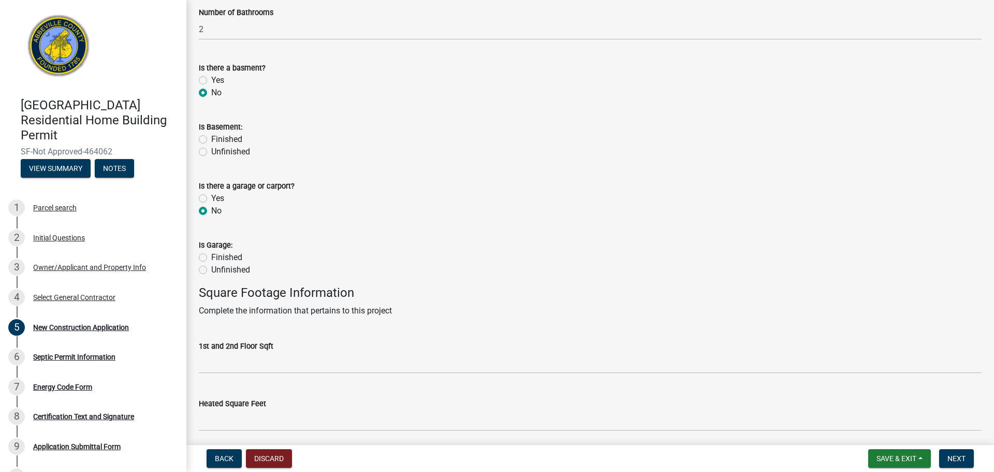
scroll to position [335, 0]
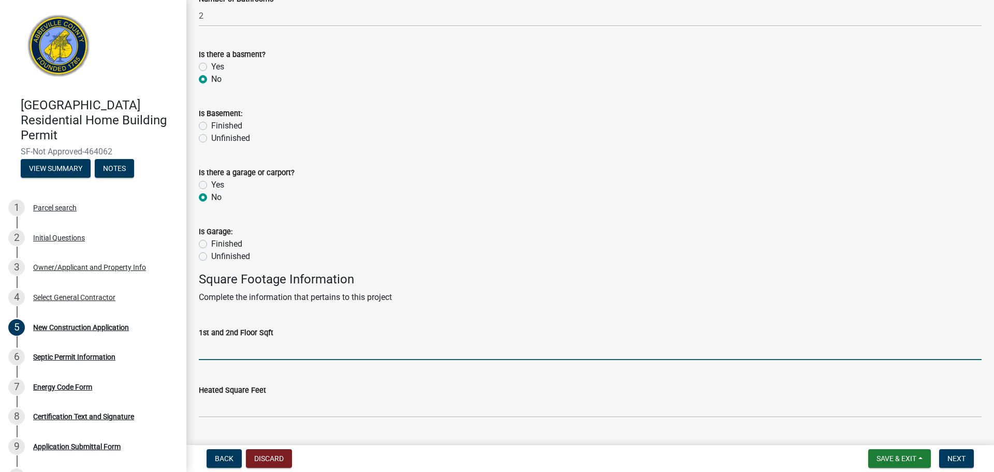
click at [234, 353] on input "text" at bounding box center [590, 349] width 783 height 21
type input "1355"
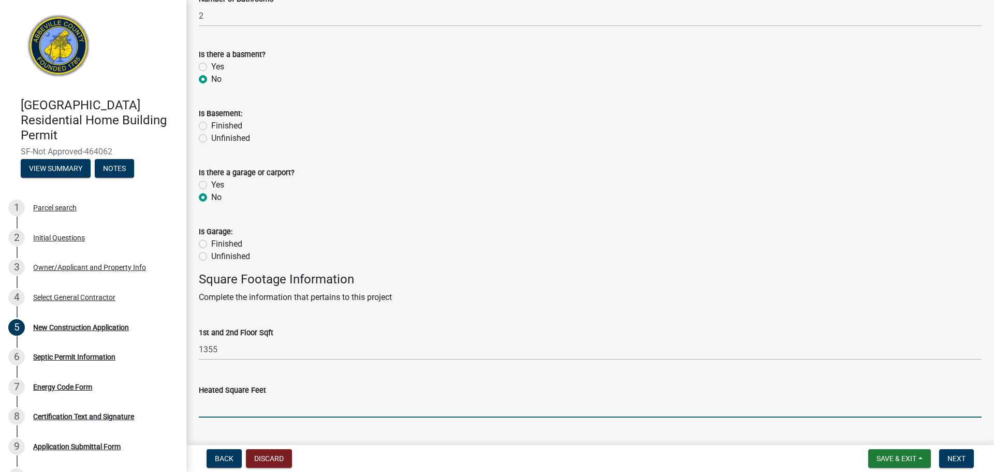
click at [238, 407] on input "text" at bounding box center [590, 406] width 783 height 21
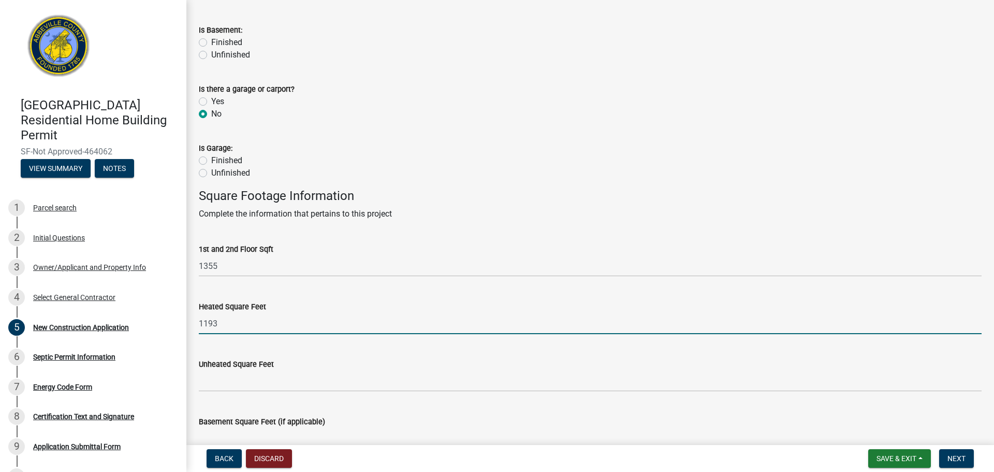
scroll to position [437, 0]
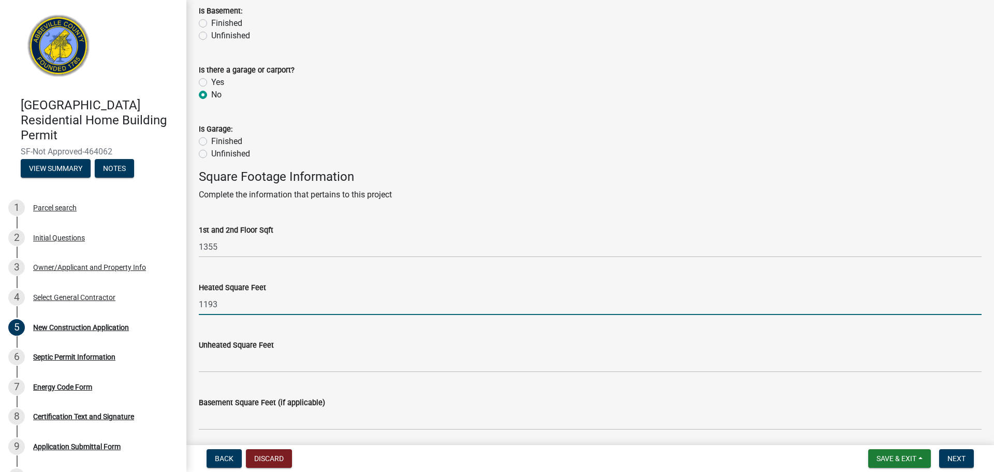
type input "1193"
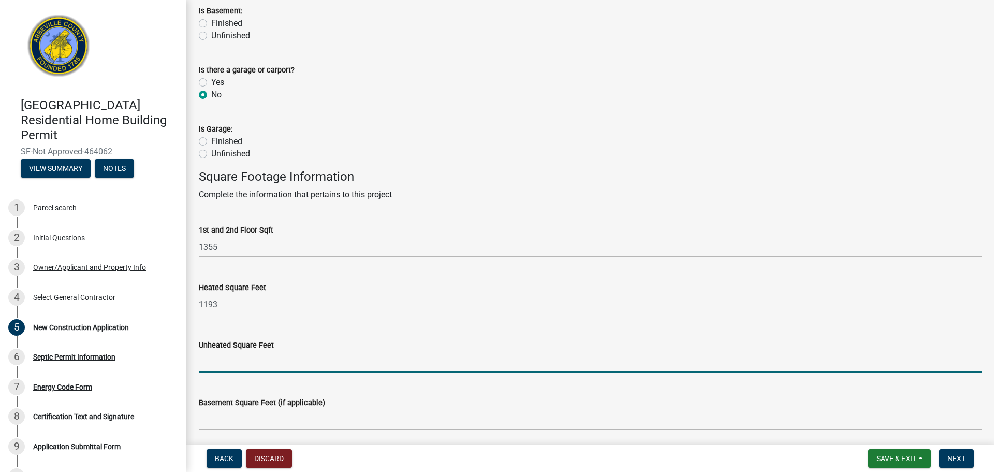
click at [232, 364] on input "text" at bounding box center [590, 361] width 783 height 21
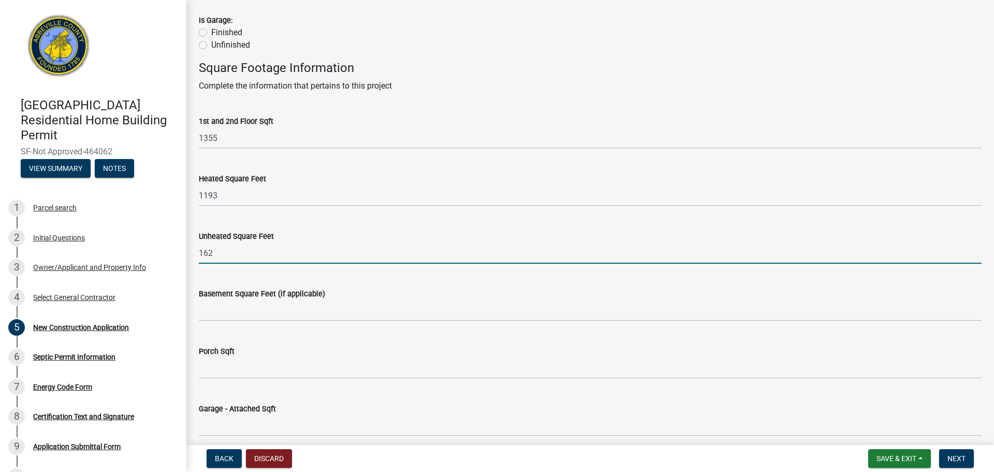
scroll to position [654, 0]
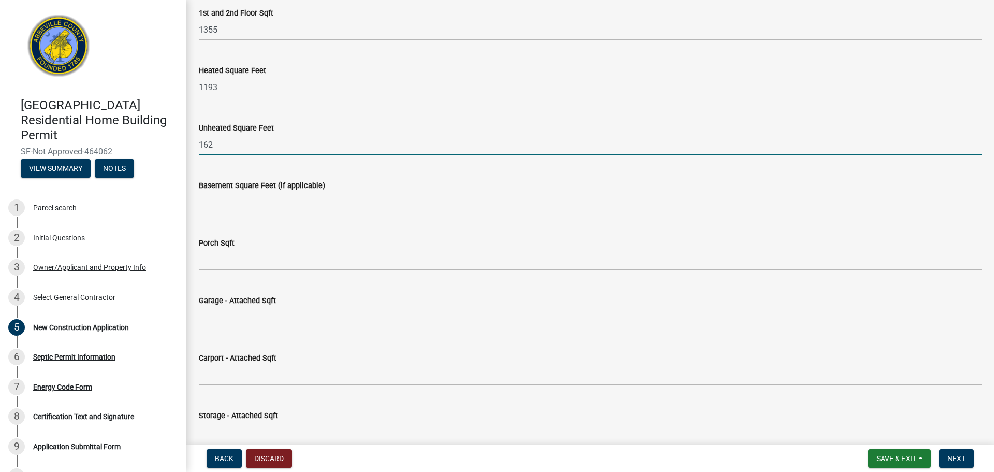
type input "162"
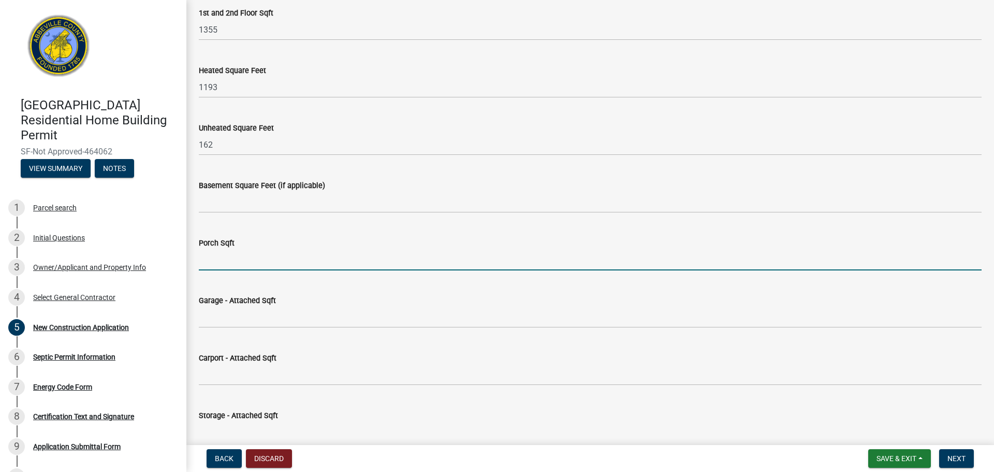
click at [236, 262] on input "text" at bounding box center [590, 259] width 783 height 21
type input "162"
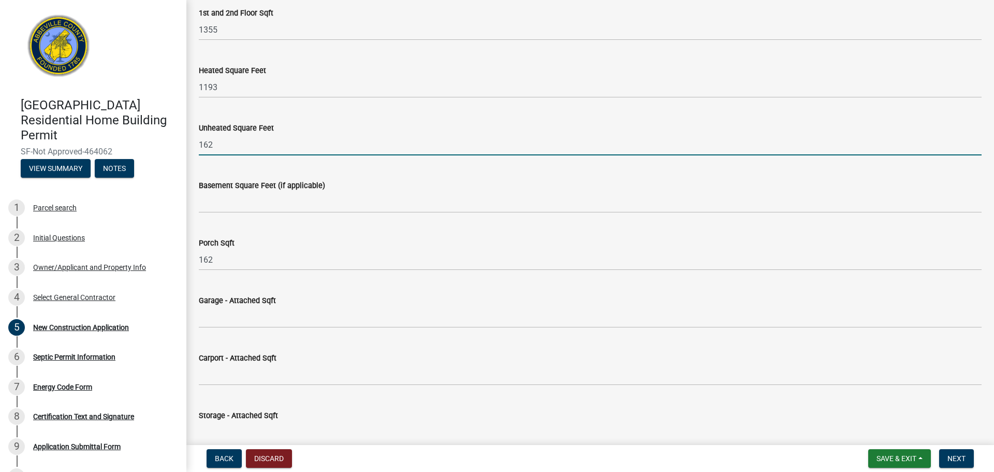
drag, startPoint x: 219, startPoint y: 151, endPoint x: 149, endPoint y: 139, distance: 70.4
click at [149, 150] on div "[GEOGRAPHIC_DATA] Residential Home Building Permit SF-Not Approved-464062 View …" at bounding box center [497, 236] width 994 height 472
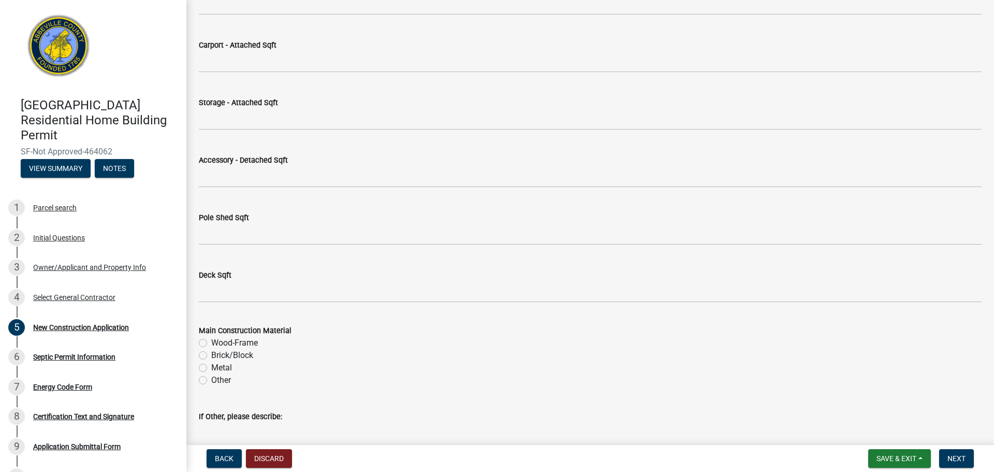
scroll to position [1019, 0]
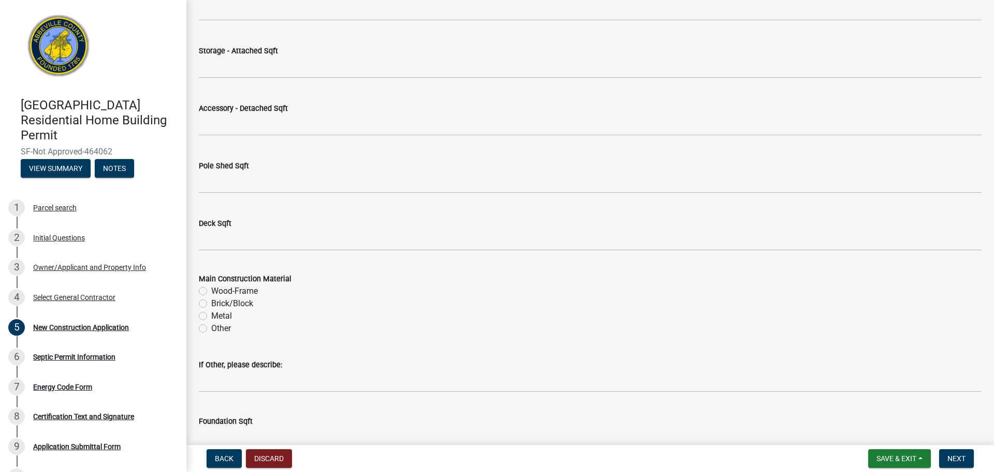
click at [211, 291] on label "Wood-Frame" at bounding box center [234, 291] width 47 height 12
click at [211, 291] on input "Wood-Frame" at bounding box center [214, 288] width 7 height 7
radio input "true"
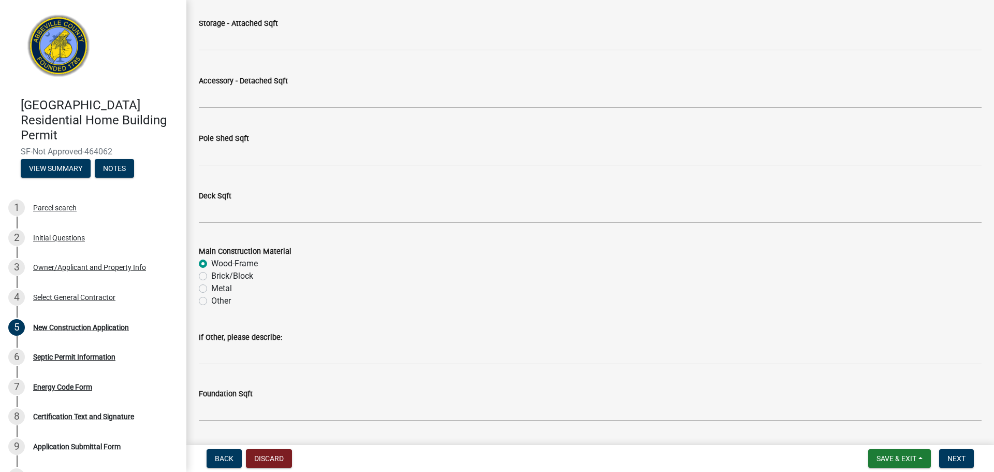
scroll to position [1113, 0]
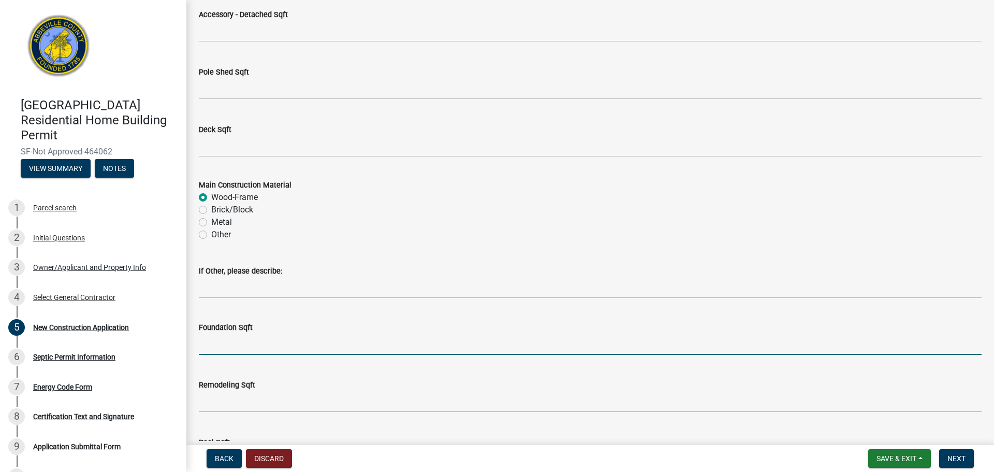
click at [275, 347] on input "text" at bounding box center [590, 344] width 783 height 21
click at [232, 352] on input "text" at bounding box center [590, 344] width 783 height 21
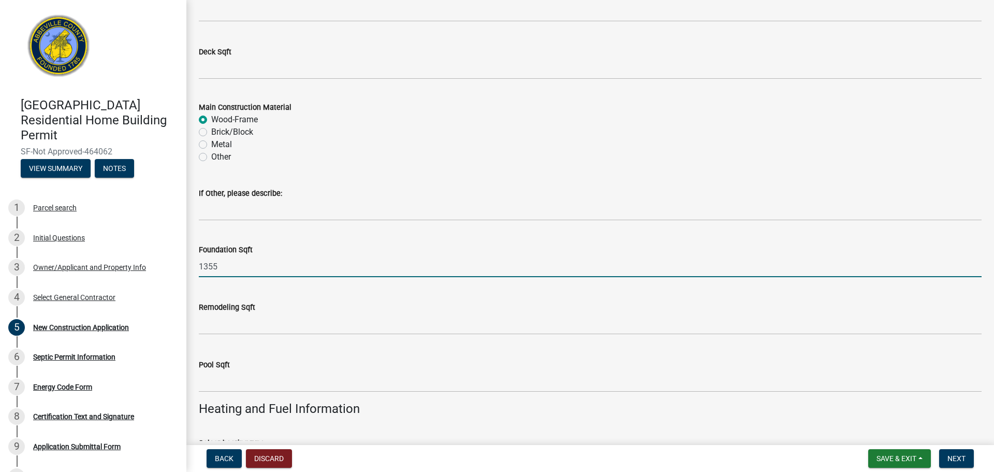
scroll to position [1304, 0]
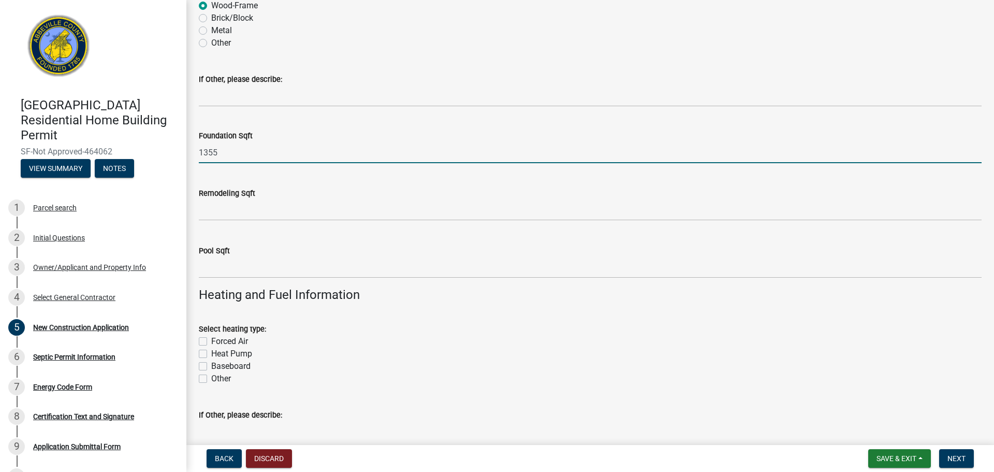
type input "1355"
click at [209, 343] on div "Forced Air" at bounding box center [590, 341] width 783 height 12
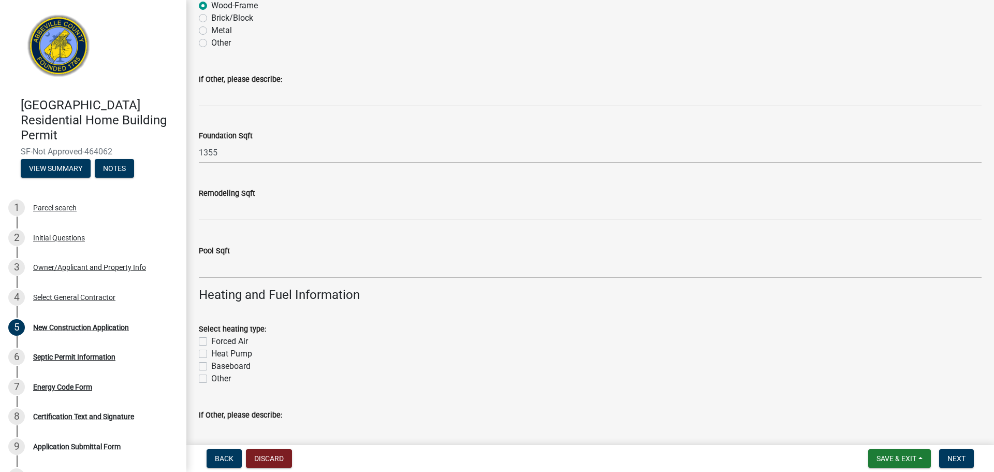
click at [211, 357] on label "Heat Pump" at bounding box center [231, 354] width 41 height 12
click at [211, 354] on input "Heat Pump" at bounding box center [214, 351] width 7 height 7
checkbox input "true"
checkbox input "false"
checkbox input "true"
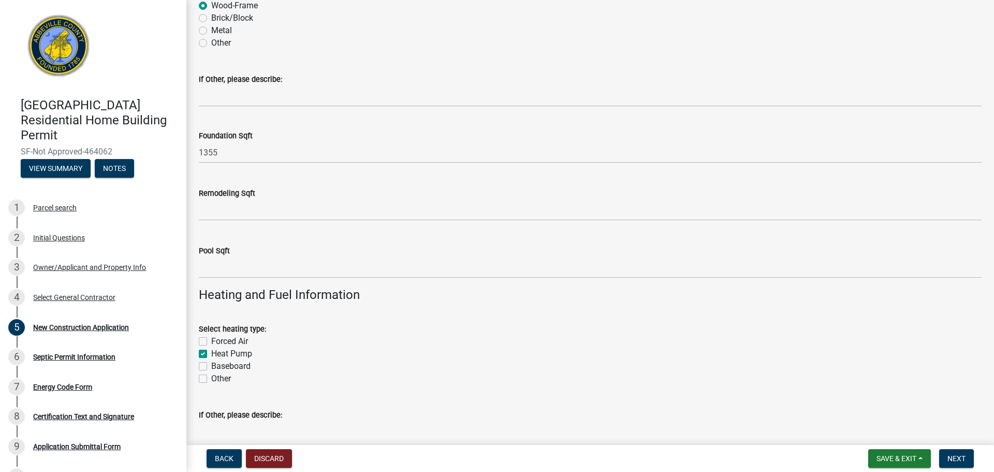
checkbox input "false"
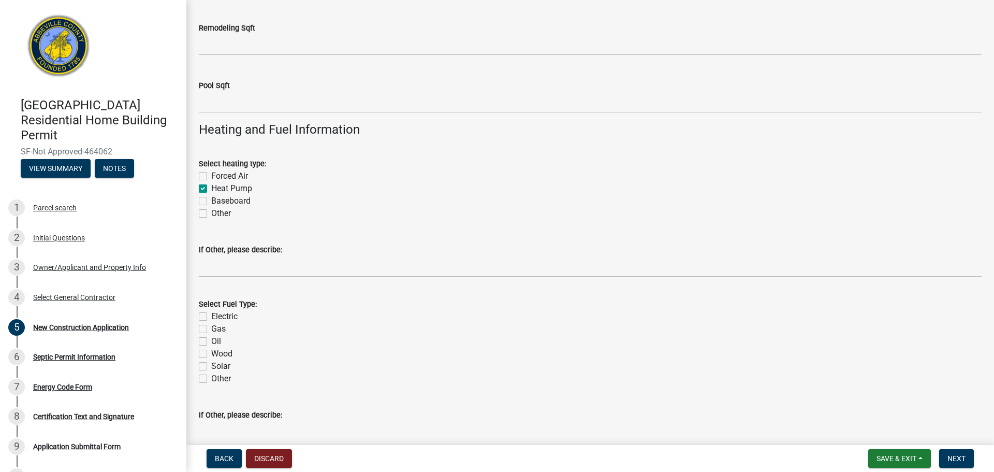
scroll to position [1491, 0]
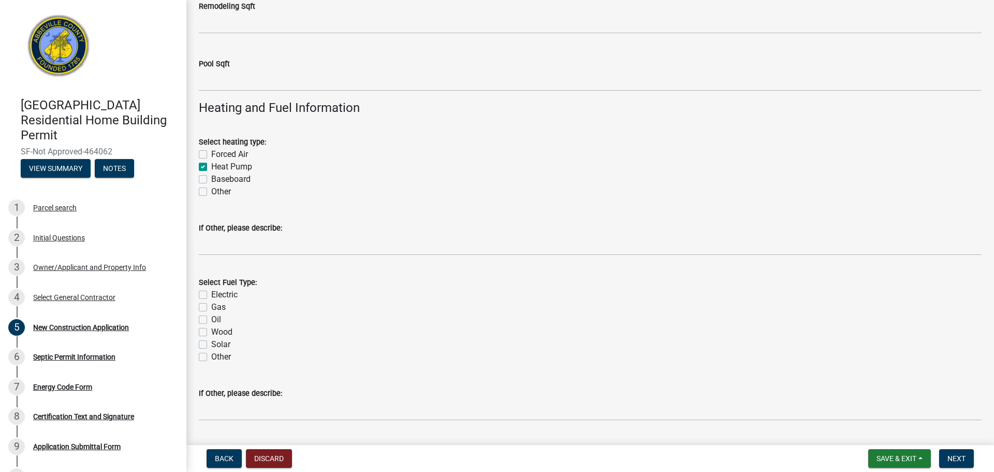
click at [211, 296] on label "Electric" at bounding box center [224, 294] width 26 height 12
click at [211, 295] on input "Electric" at bounding box center [214, 291] width 7 height 7
checkbox input "true"
checkbox input "false"
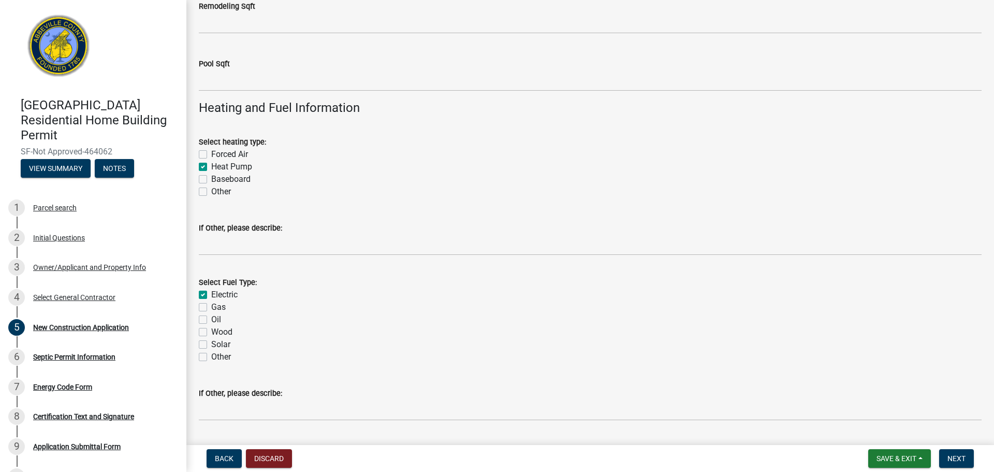
checkbox input "false"
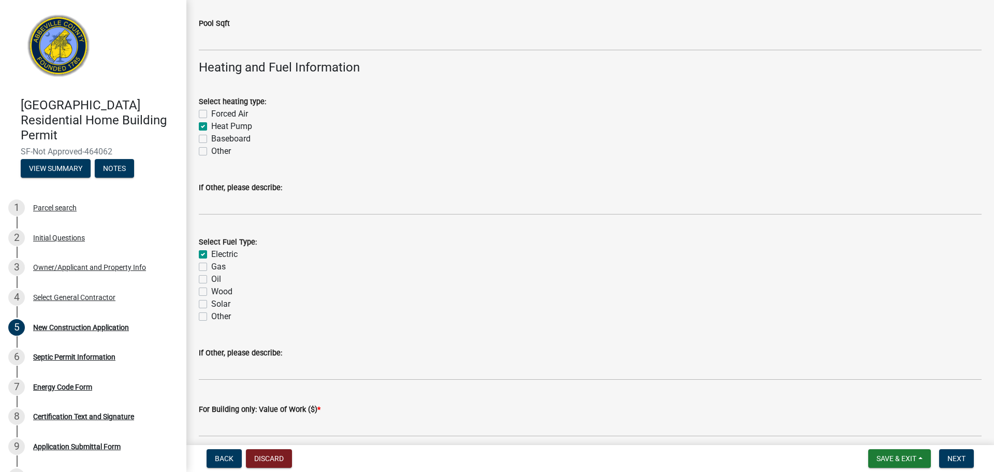
scroll to position [1638, 0]
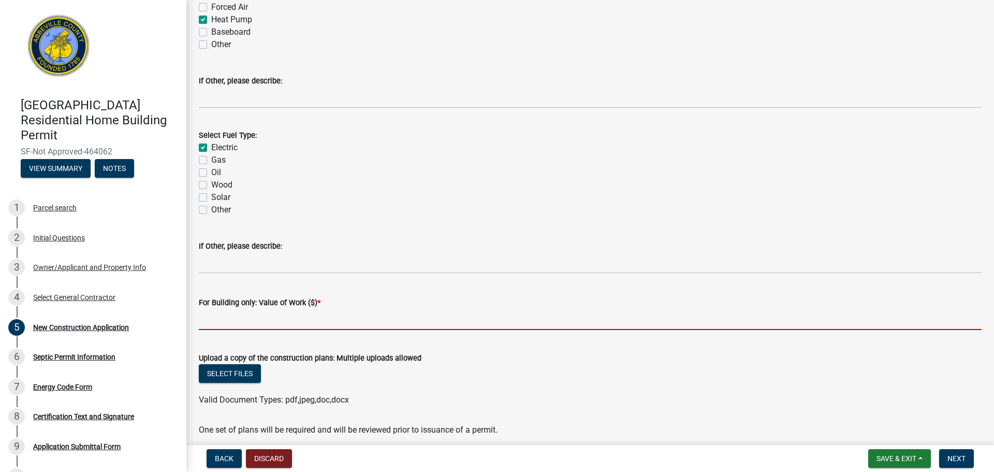
drag, startPoint x: 266, startPoint y: 317, endPoint x: 262, endPoint y: 313, distance: 6.2
click at [266, 316] on input "text" at bounding box center [590, 319] width 783 height 21
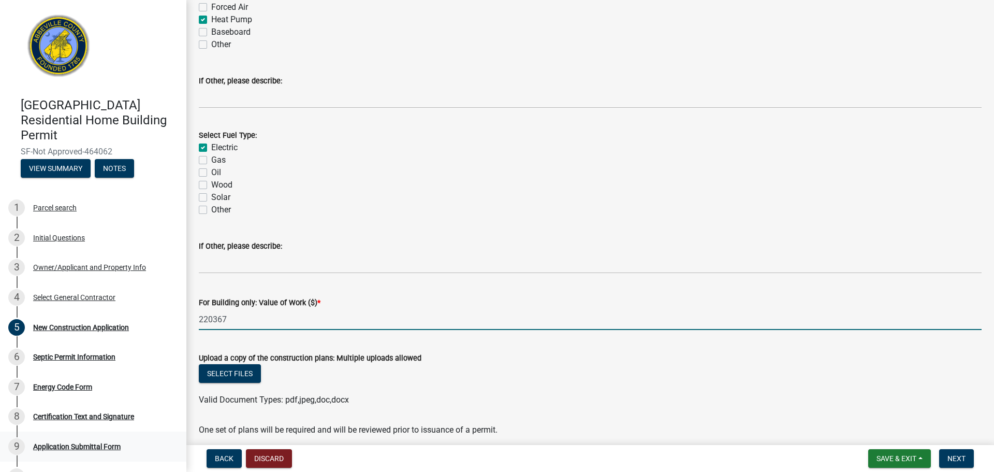
type input "220367"
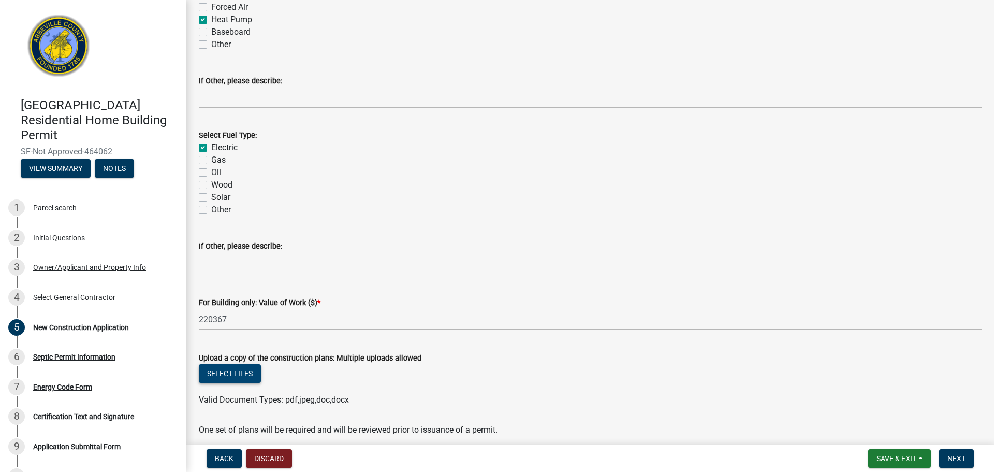
click at [213, 376] on button "Select files" at bounding box center [230, 373] width 62 height 19
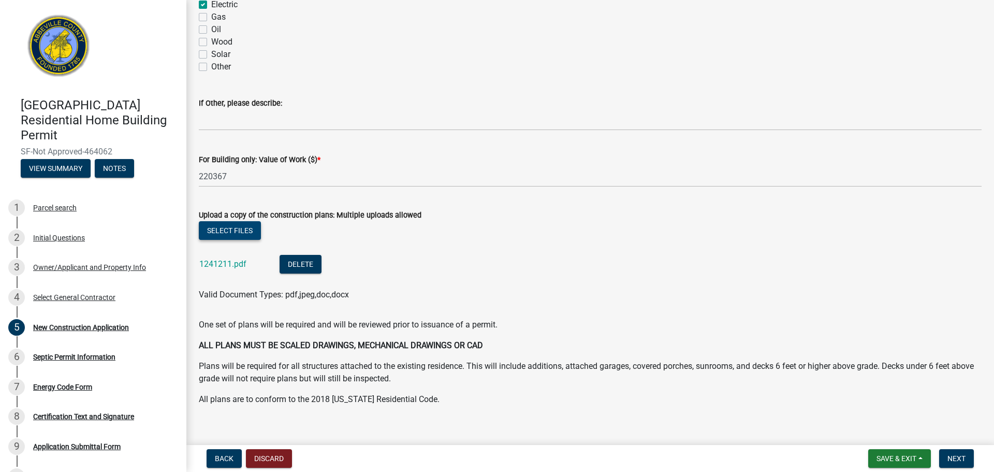
scroll to position [1783, 0]
click at [226, 226] on button "Select files" at bounding box center [230, 229] width 62 height 19
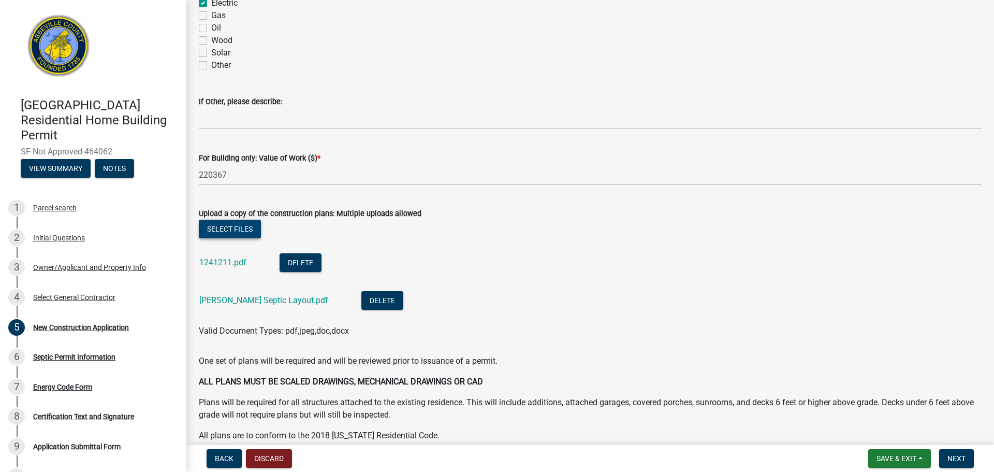
click at [215, 230] on button "Select files" at bounding box center [230, 229] width 62 height 19
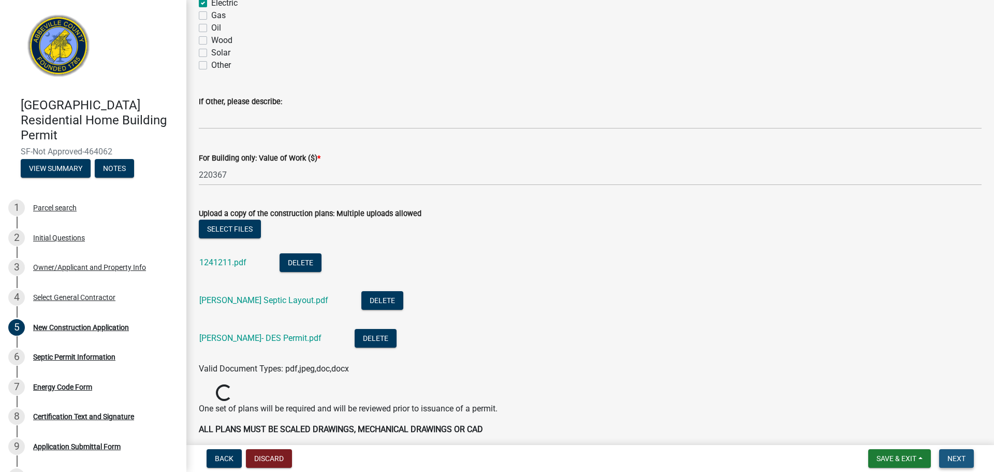
click at [963, 464] on button "Next" at bounding box center [957, 458] width 35 height 19
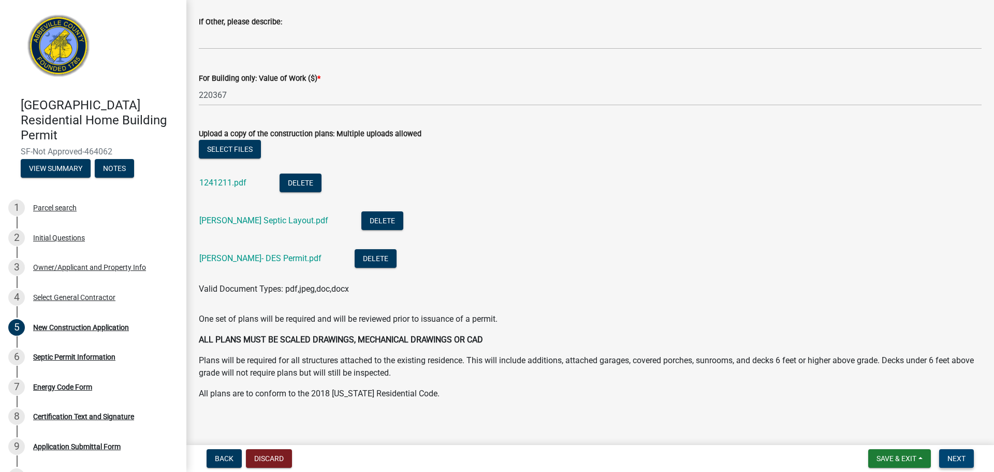
scroll to position [1870, 0]
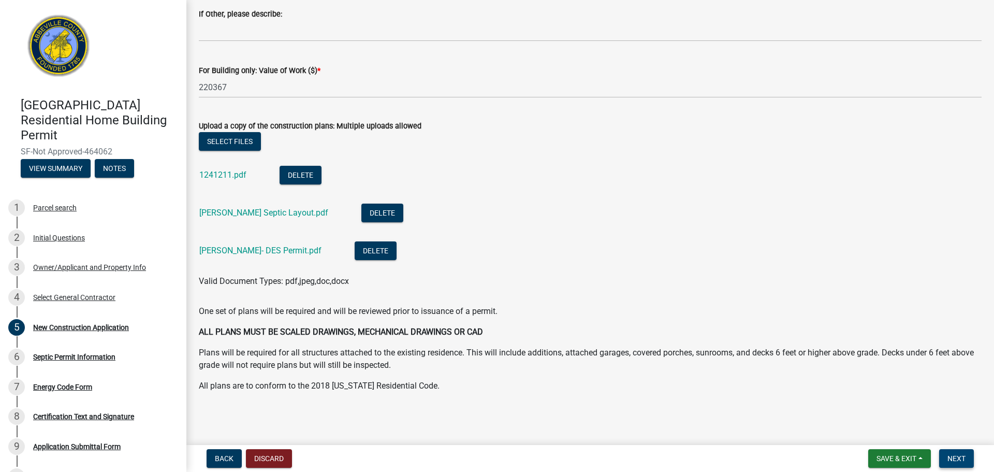
click at [939, 453] on form "Save & Exit Save Save & Exit Next" at bounding box center [921, 458] width 114 height 19
click at [941, 453] on button "Next" at bounding box center [957, 458] width 35 height 19
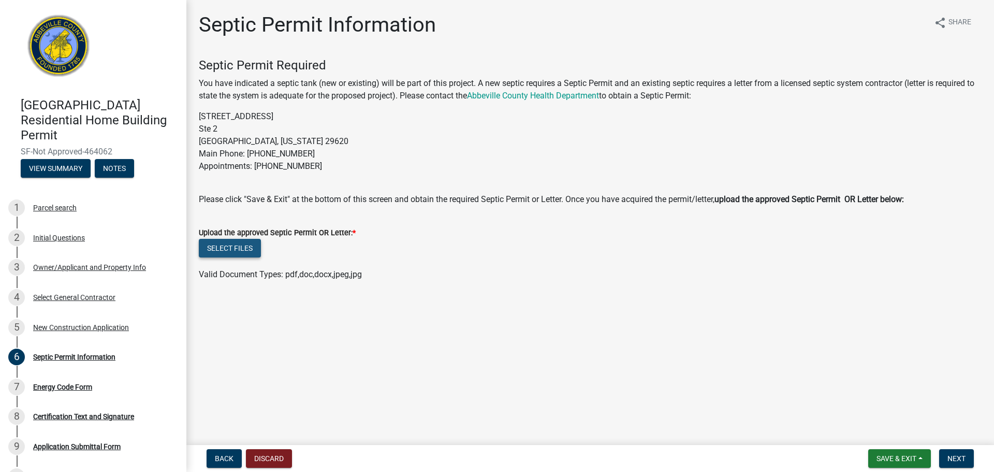
click at [242, 244] on button "Select files" at bounding box center [230, 248] width 62 height 19
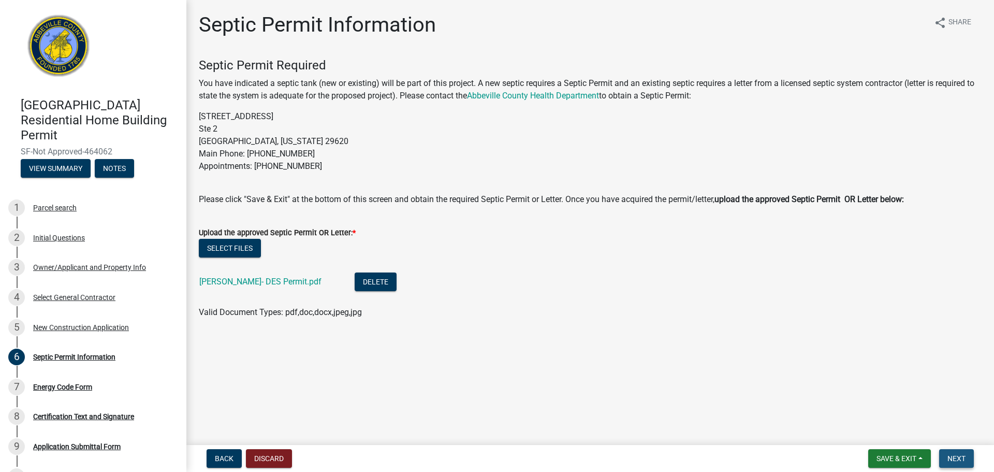
click at [966, 453] on button "Next" at bounding box center [957, 458] width 35 height 19
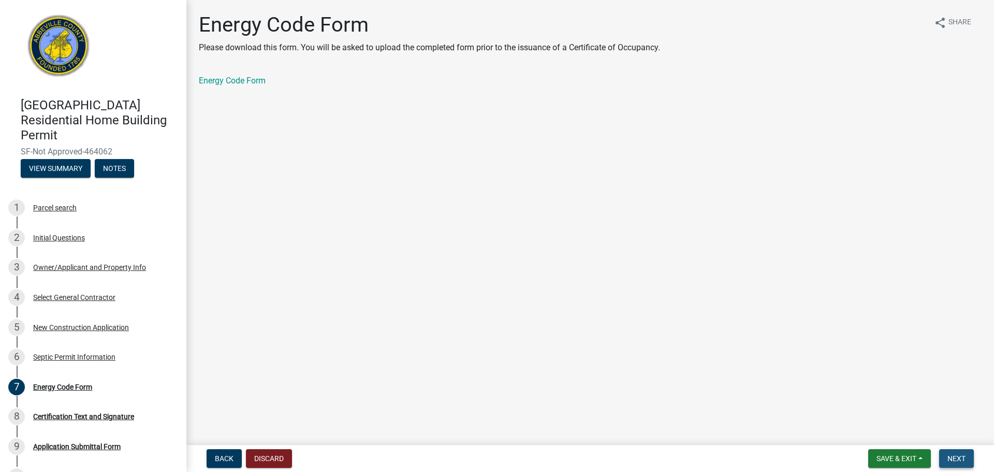
click at [957, 463] on button "Next" at bounding box center [957, 458] width 35 height 19
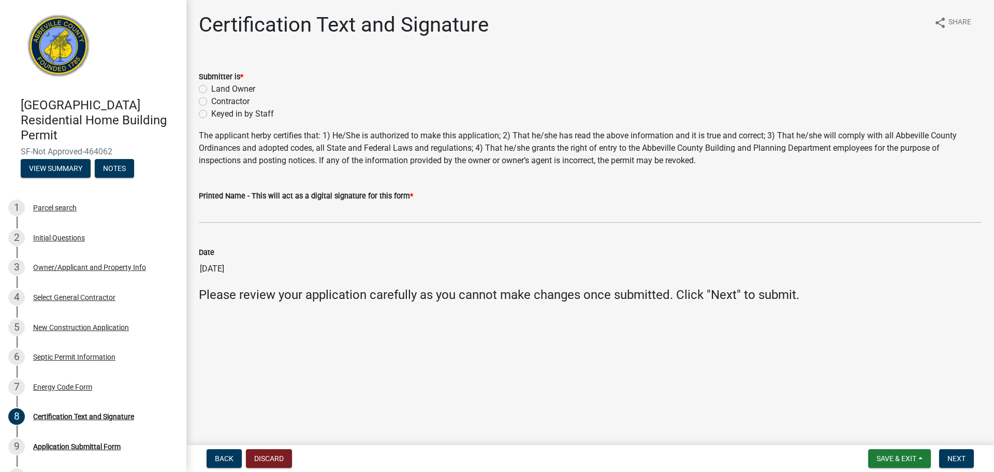
click at [234, 104] on label "Contractor" at bounding box center [230, 101] width 38 height 12
click at [218, 102] on input "Contractor" at bounding box center [214, 98] width 7 height 7
radio input "true"
click at [269, 224] on wm-data-entity-input "Printed Name - This will act as a digital signature for this form *" at bounding box center [590, 203] width 783 height 56
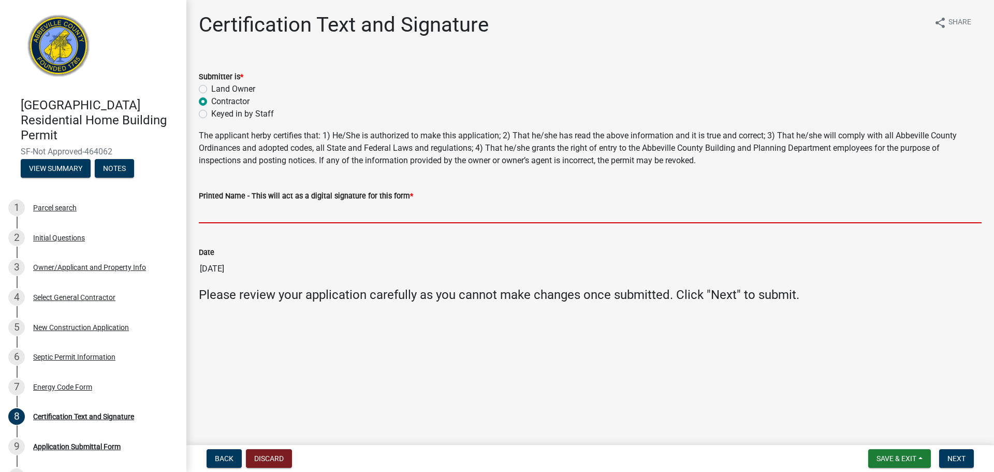
drag, startPoint x: 258, startPoint y: 222, endPoint x: 281, endPoint y: 197, distance: 33.7
click at [281, 197] on form "Printed Name - This will act as a digital signature for this form *" at bounding box center [590, 207] width 783 height 34
type input "[PERSON_NAME]"
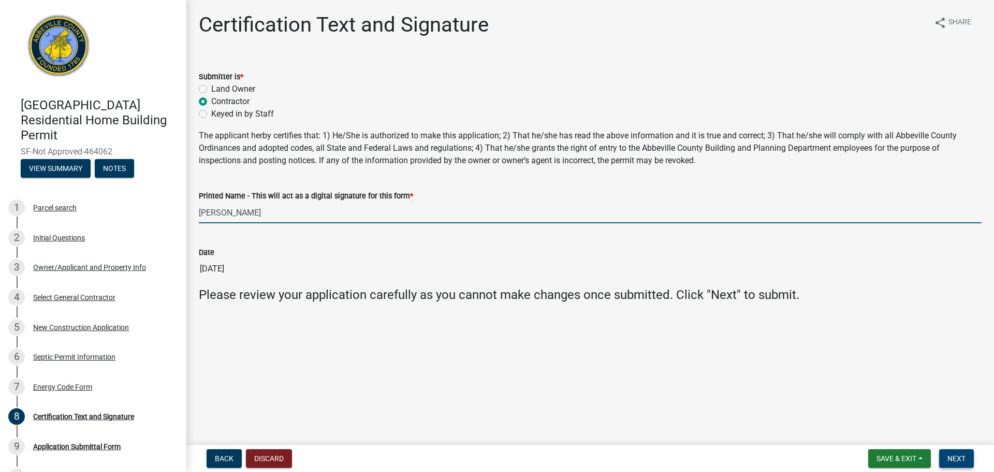
click at [950, 459] on span "Next" at bounding box center [957, 458] width 18 height 8
